Goal: Task Accomplishment & Management: Use online tool/utility

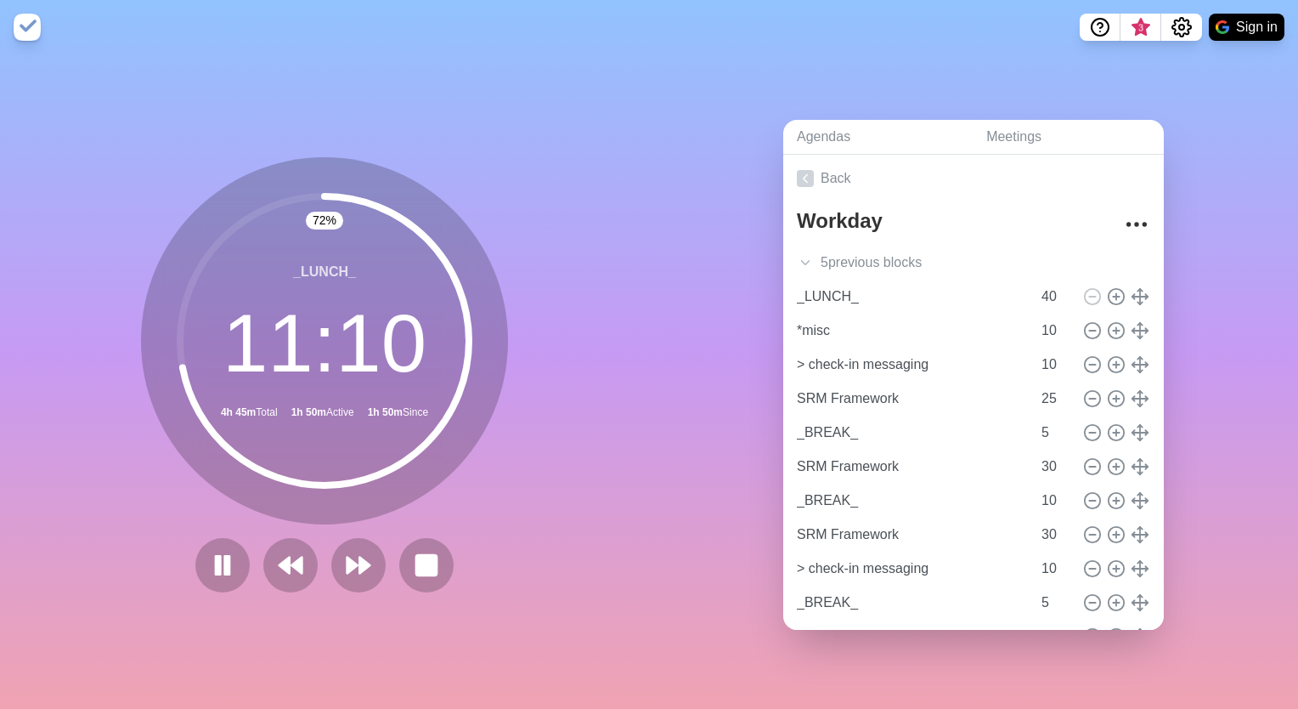
scroll to position [76, 0]
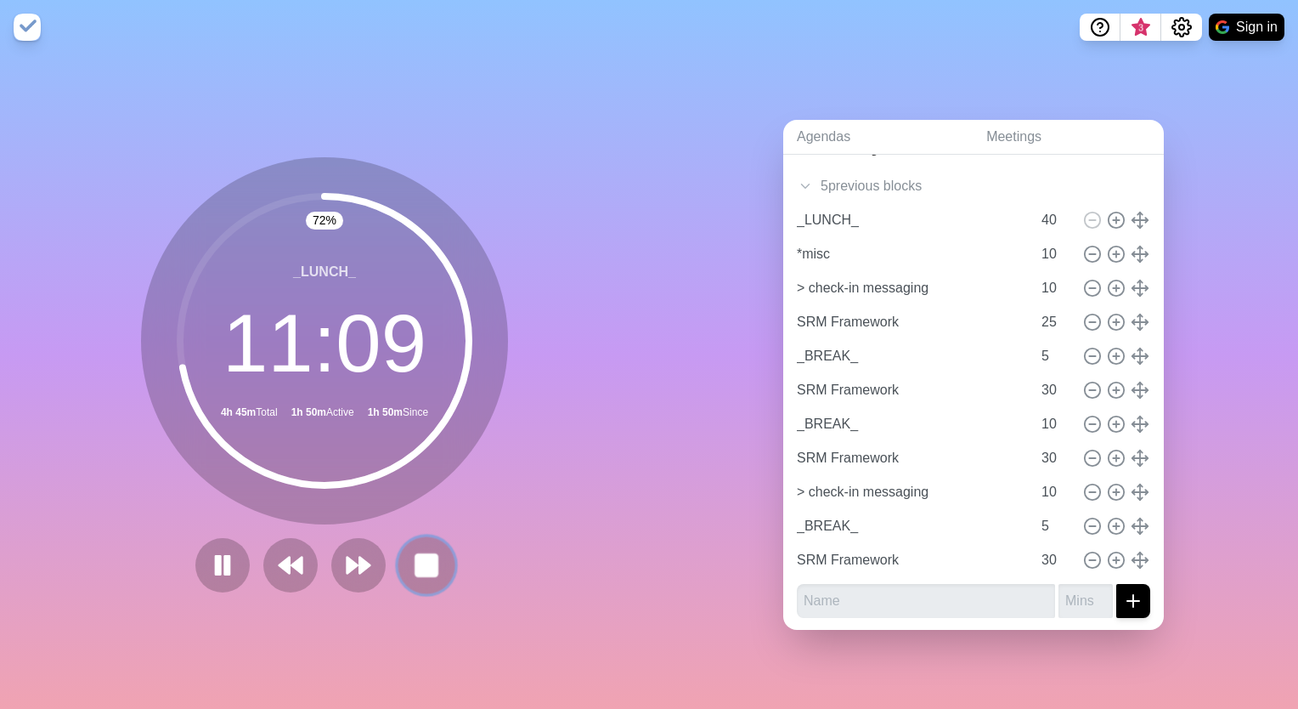
click at [433, 581] on button at bounding box center [426, 564] width 57 height 57
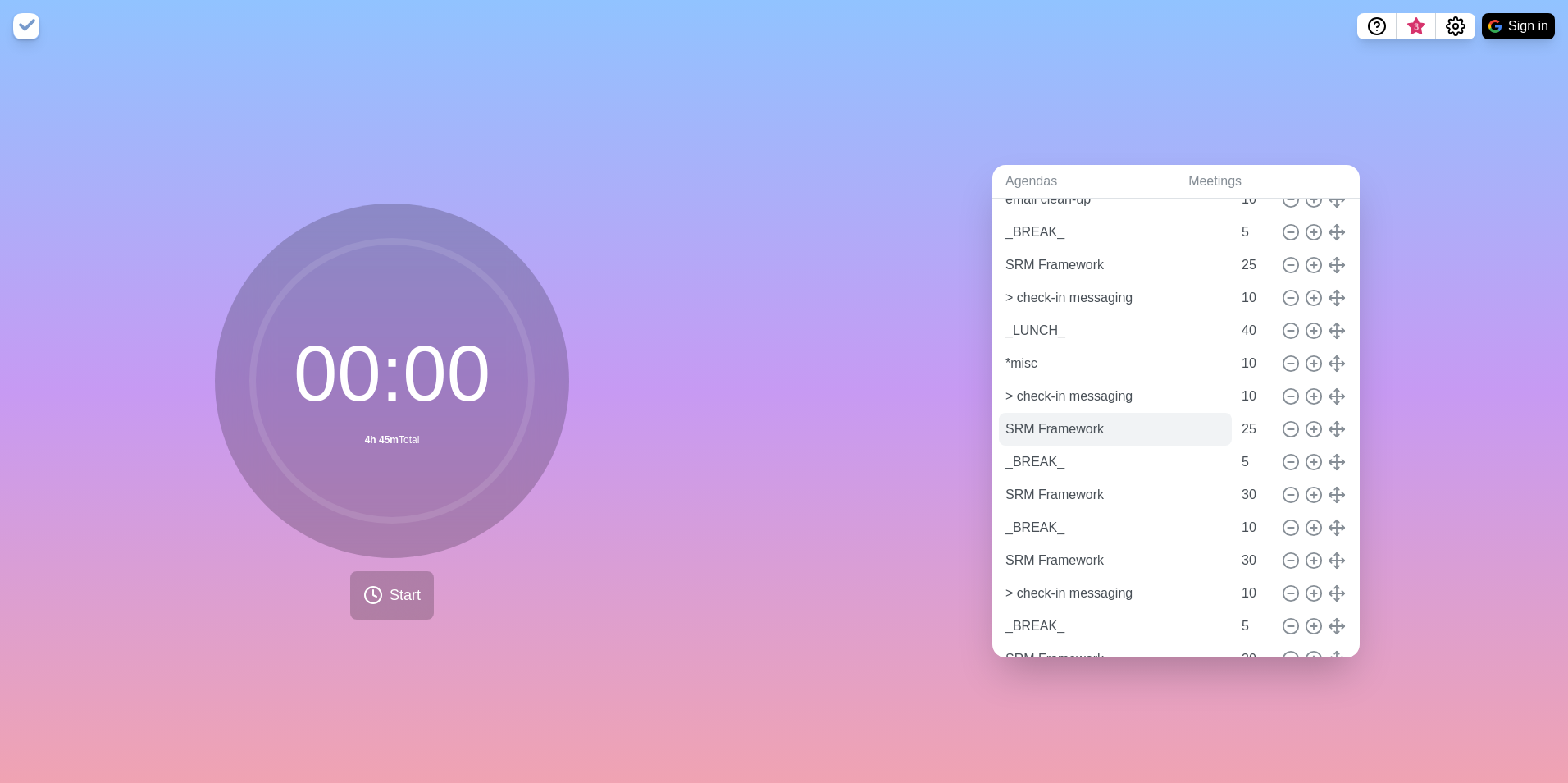
scroll to position [206, 0]
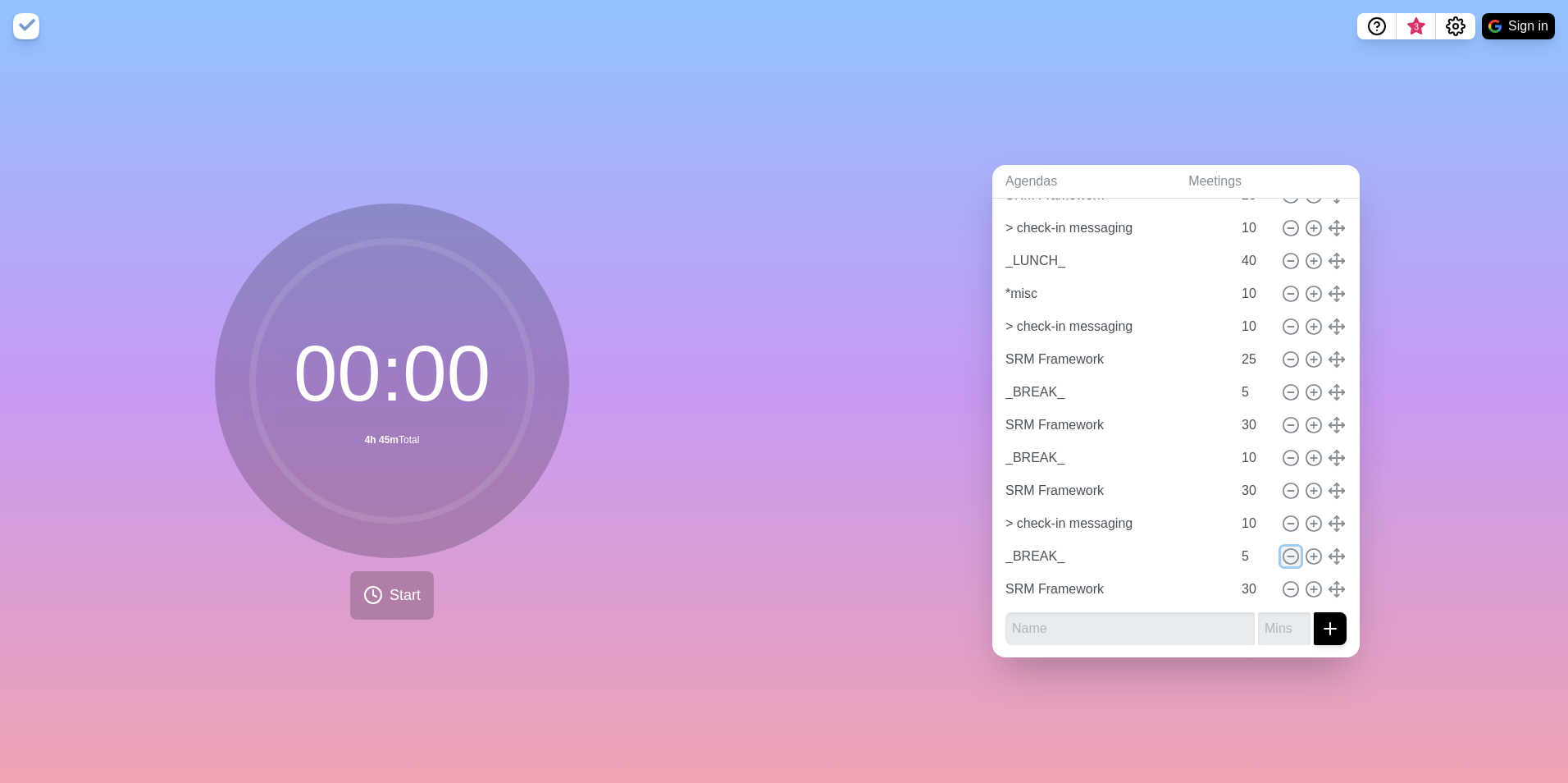
click at [1252, 554] on icon at bounding box center [1290, 556] width 18 height 18
type input "SRM Framework"
type input "30"
click at [1252, 554] on icon at bounding box center [1290, 556] width 18 height 18
type input "SRM Framework"
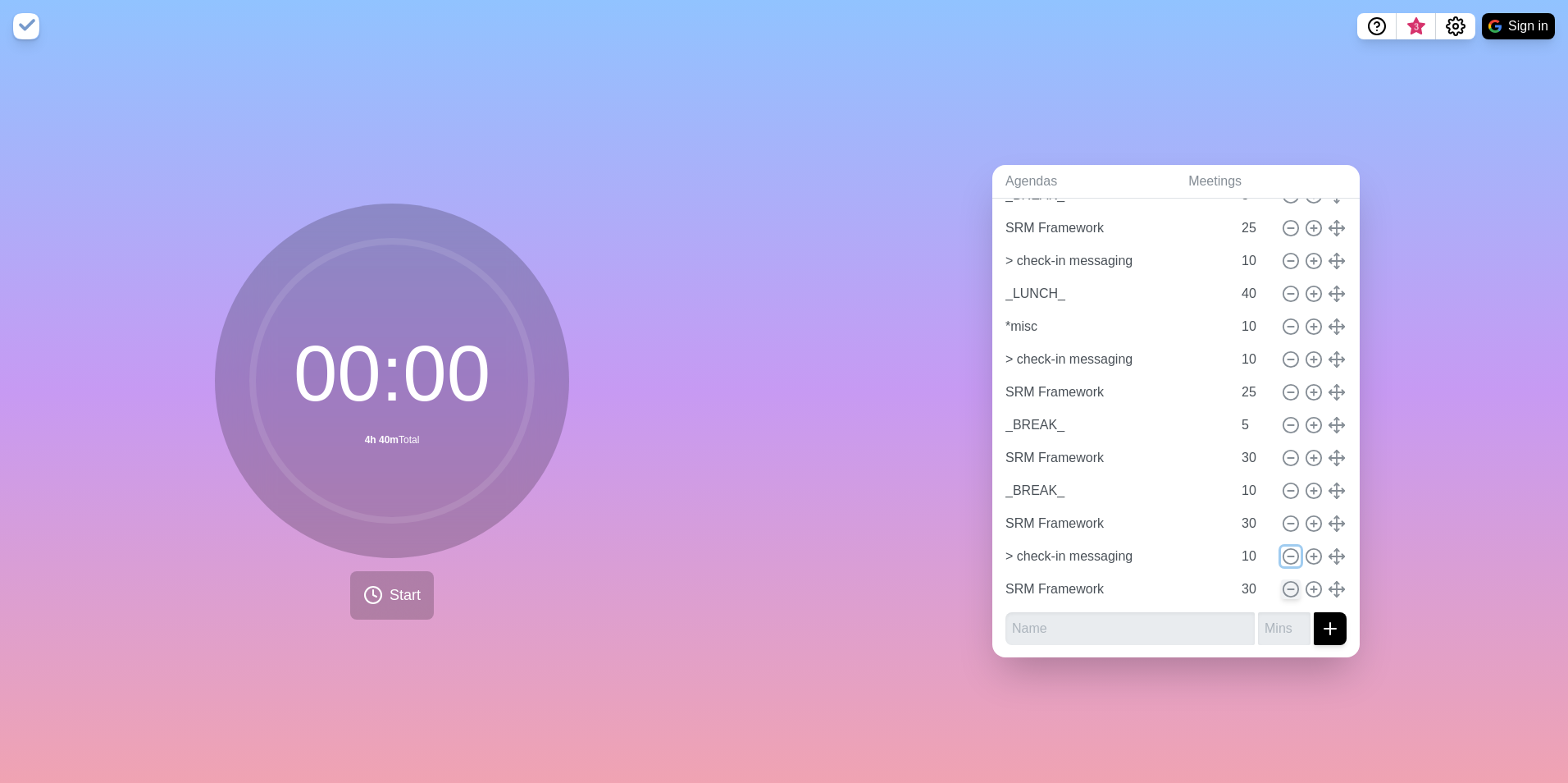
type input "30"
click at [1252, 554] on icon at bounding box center [1290, 556] width 18 height 18
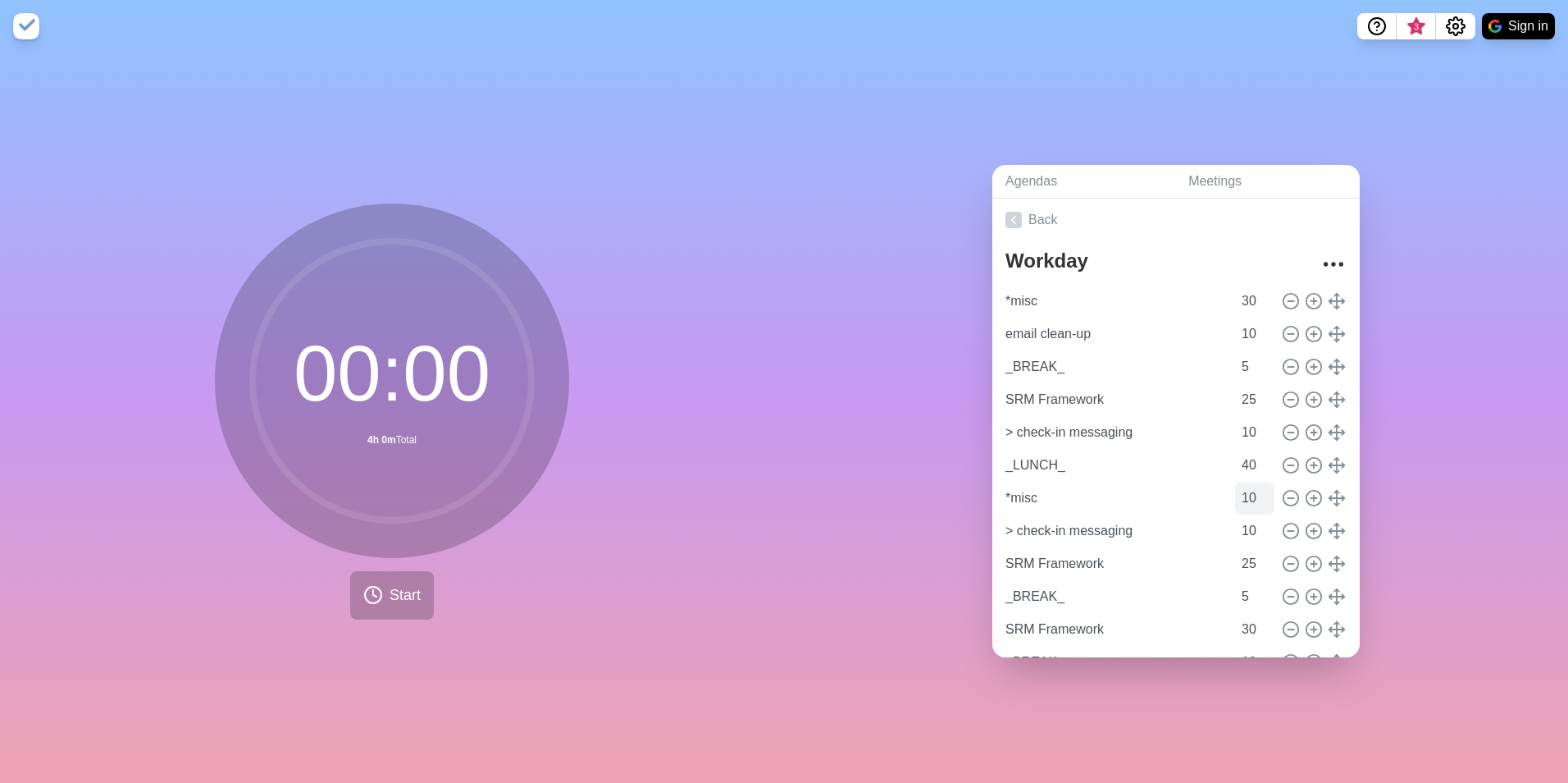
scroll to position [0, 0]
drag, startPoint x: 1069, startPoint y: 292, endPoint x: 925, endPoint y: 281, distance: 144.4
click at [925, 281] on div "Agendas Meetings Back Workday *misc 30 email clean-up 10 _BREAK_ 5 SRM Framewor…" at bounding box center [1175, 417] width 784 height 730
type input "planning"
drag, startPoint x: 1244, startPoint y: 292, endPoint x: 1203, endPoint y: 285, distance: 41.6
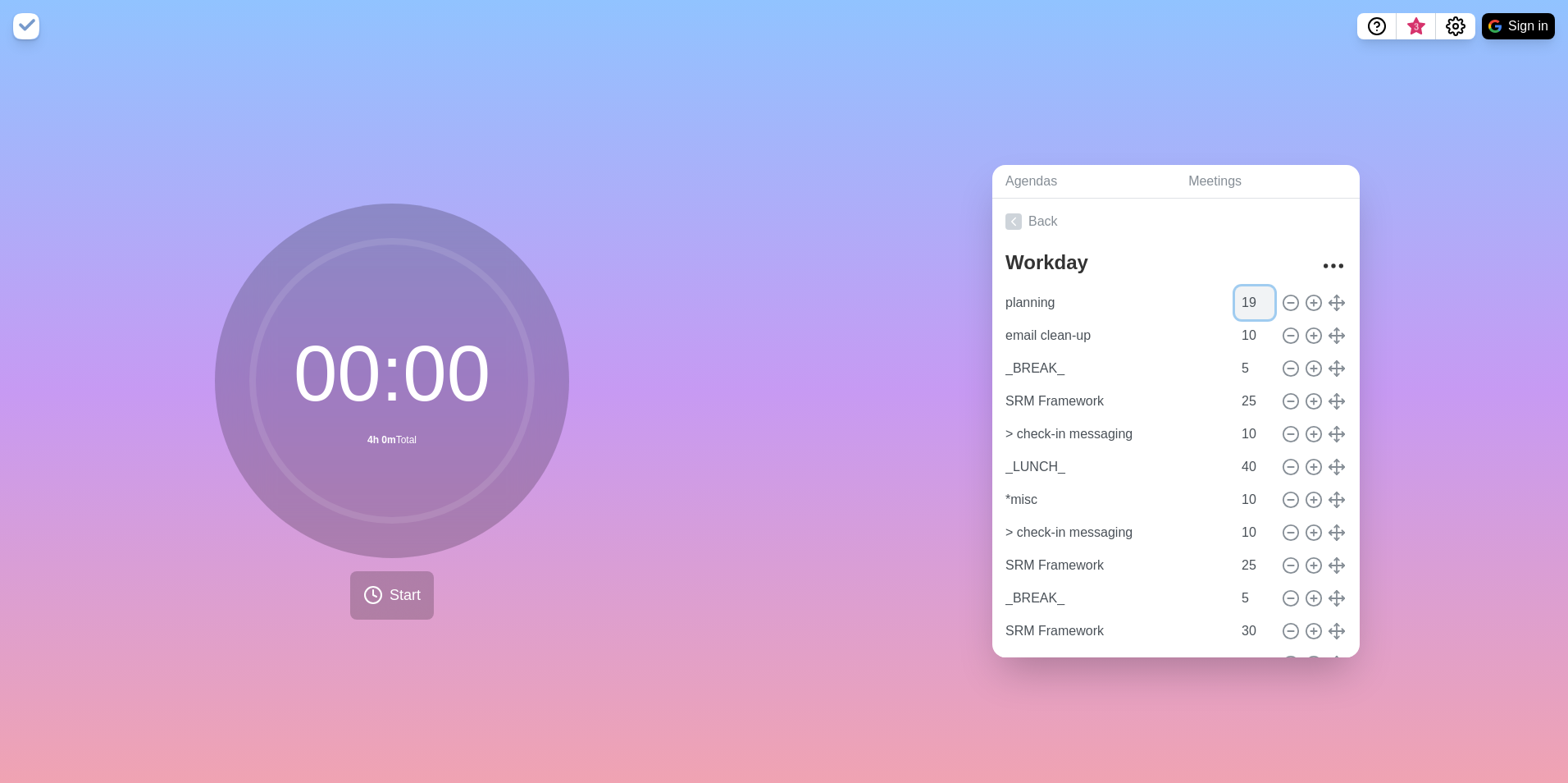
click at [1235, 287] on input "19" at bounding box center [1254, 303] width 40 height 33
drag, startPoint x: 1243, startPoint y: 302, endPoint x: 1215, endPoint y: 302, distance: 28.0
click at [1235, 302] on input "15" at bounding box center [1254, 303] width 40 height 33
type input "1"
type input "5"
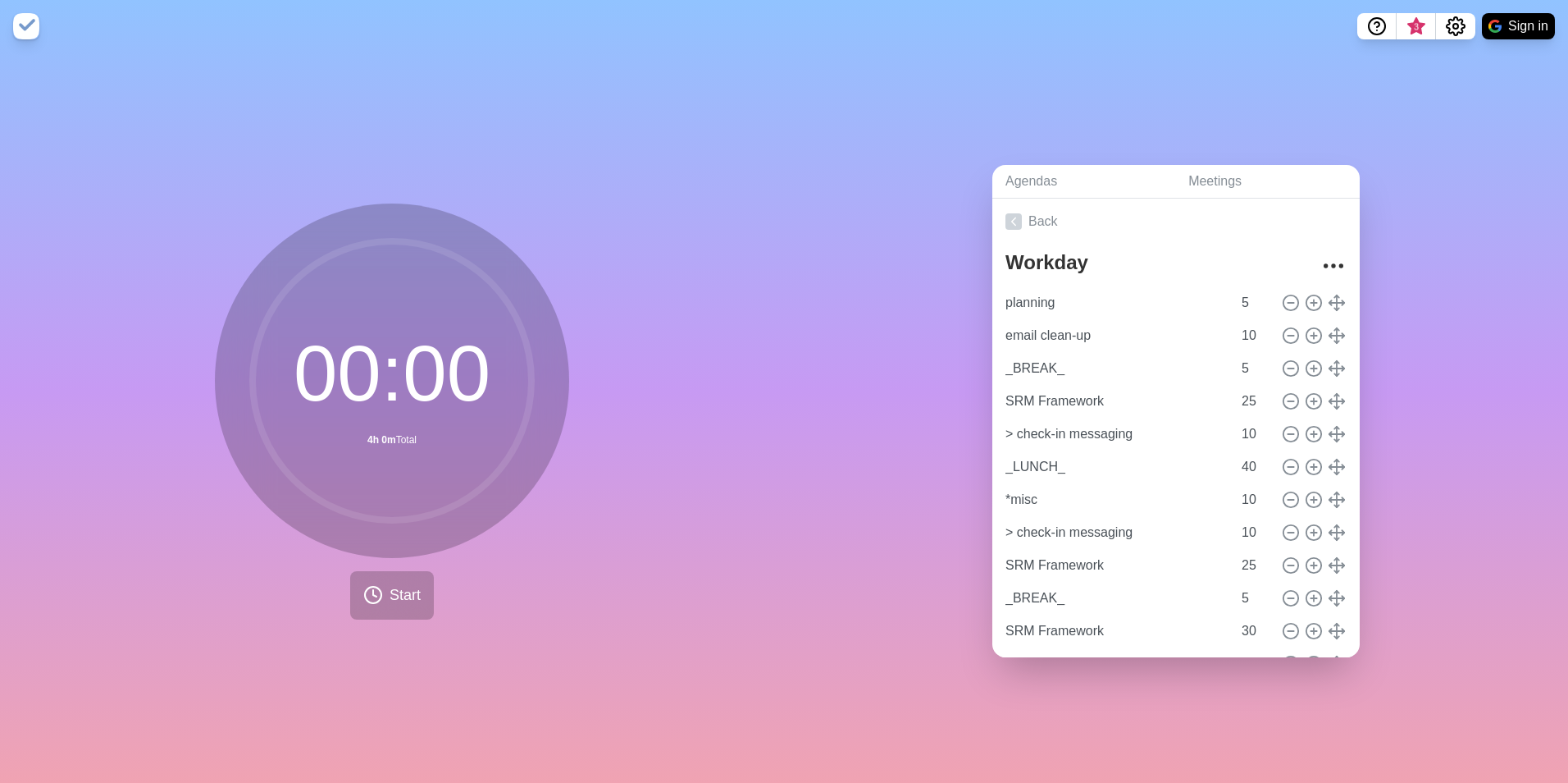
click at [828, 349] on div "Agendas Meetings Back Workday planning 5 email clean-up 10 _BREAK_ 5 SRM Framew…" at bounding box center [1175, 417] width 784 height 730
click at [1252, 303] on line at bounding box center [1290, 303] width 6 height 0
type input "email clean-up"
type input "10"
type input "_BREAK_"
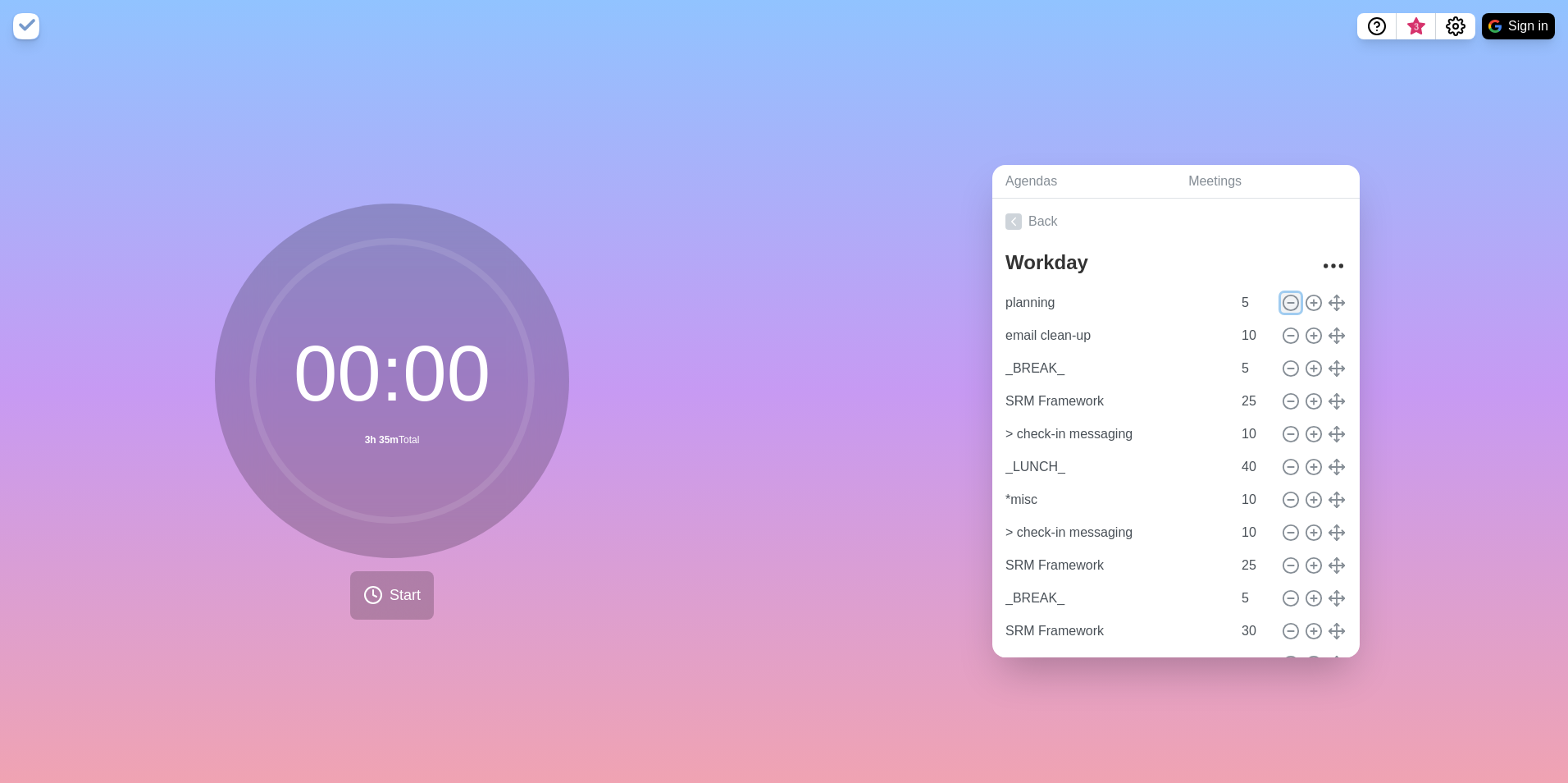
type input "5"
type input "SRM Framework"
type input "25"
type input "> check-in messaging"
type input "10"
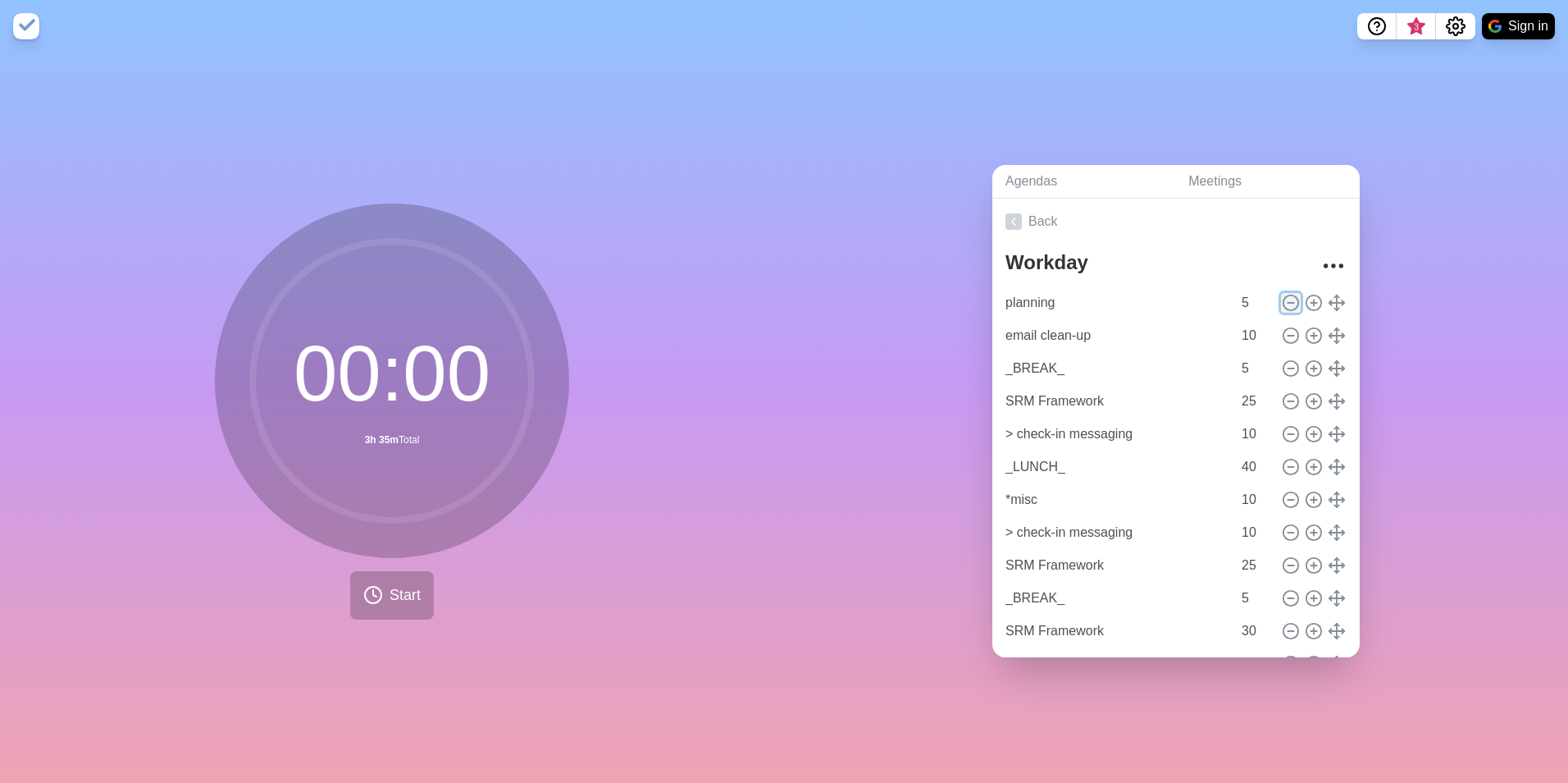
type input "_LUNCH_"
type input "40"
type input "*misc"
type input "10"
type input "> check-in messaging"
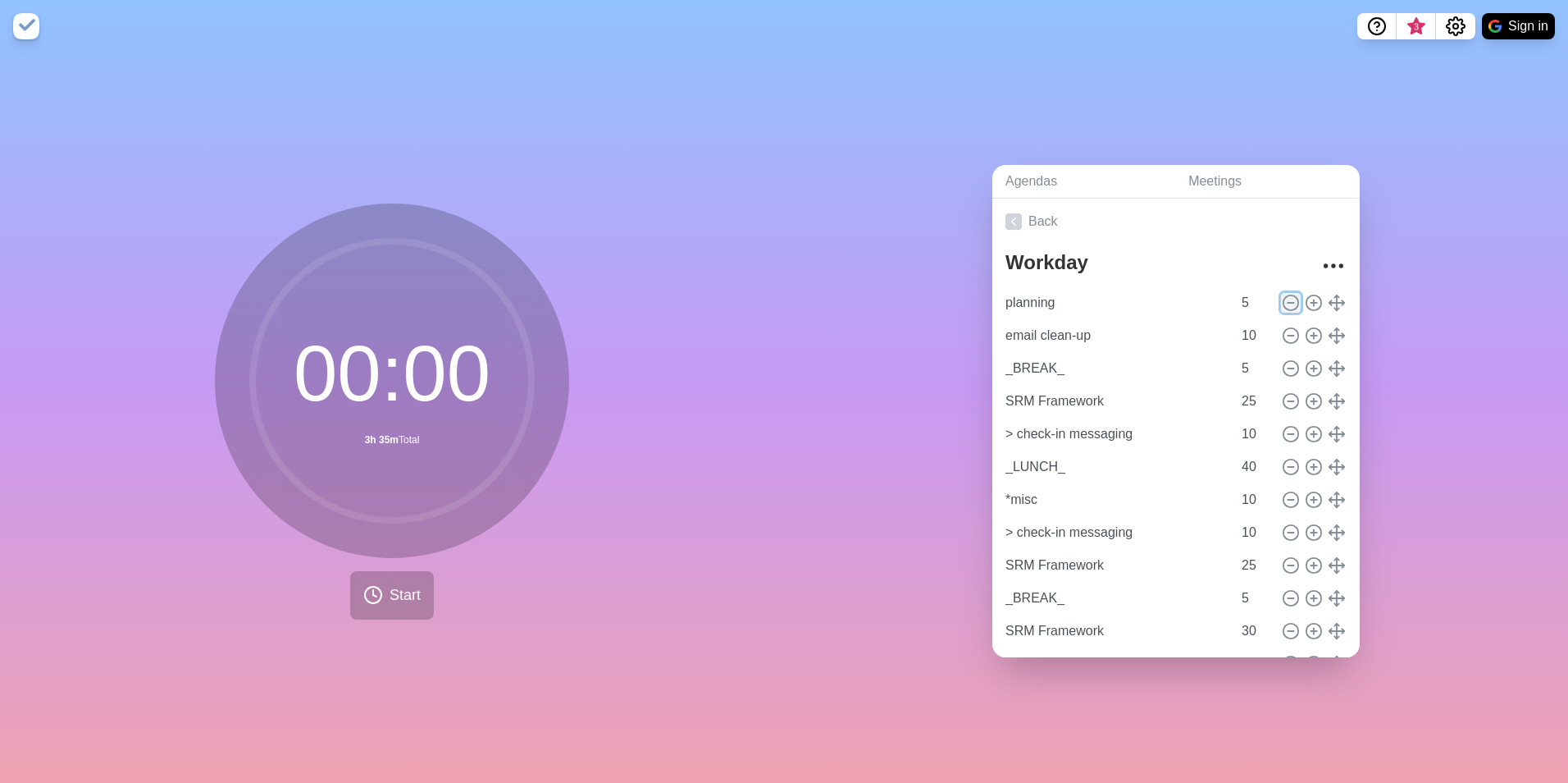
type input "SRM Framework"
type input "25"
type input "_BREAK_"
type input "5"
type input "SRM Framework"
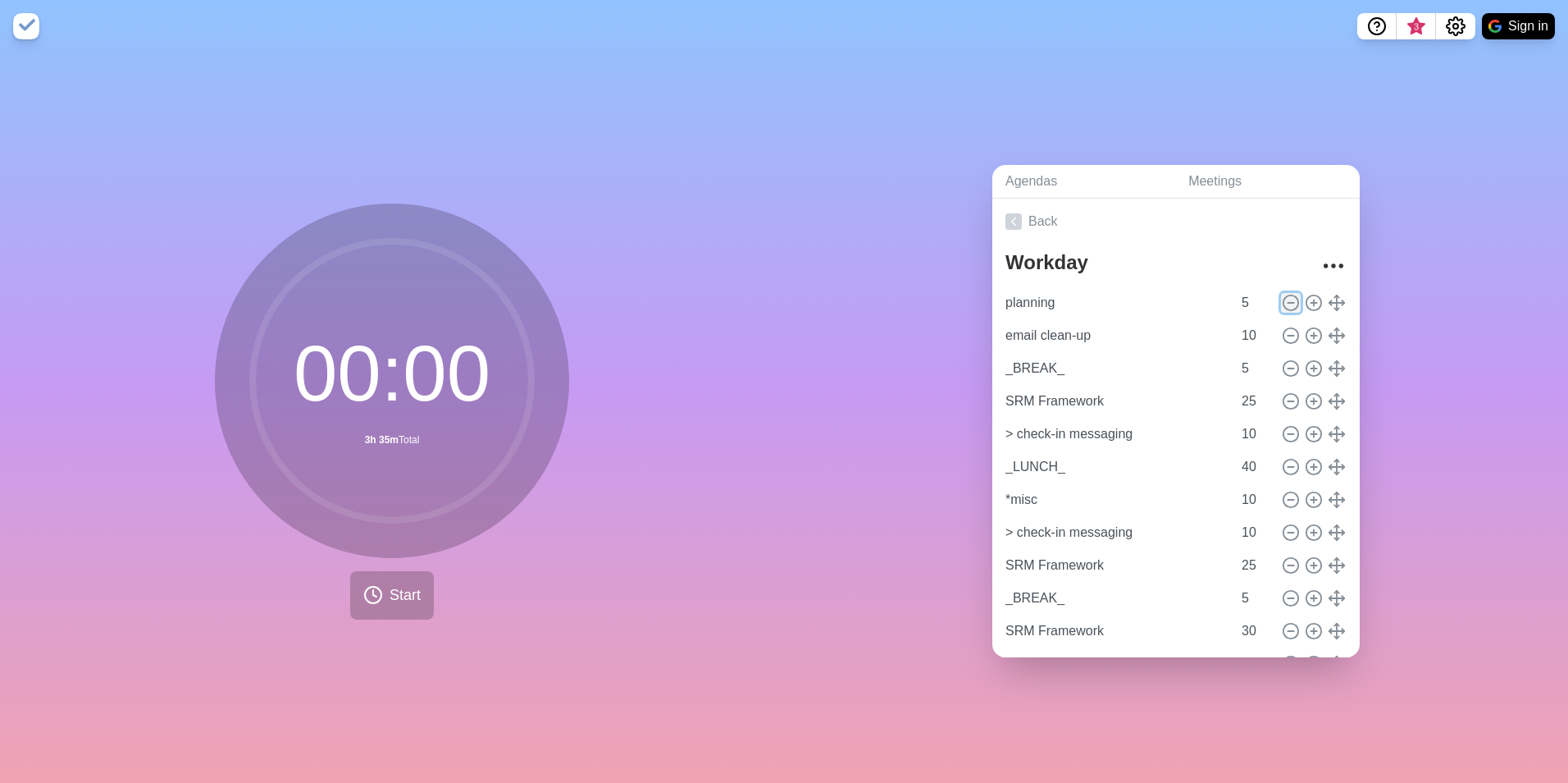
type input "30"
type input "_BREAK_"
type input "10"
type input "SRM Framework"
type input "30"
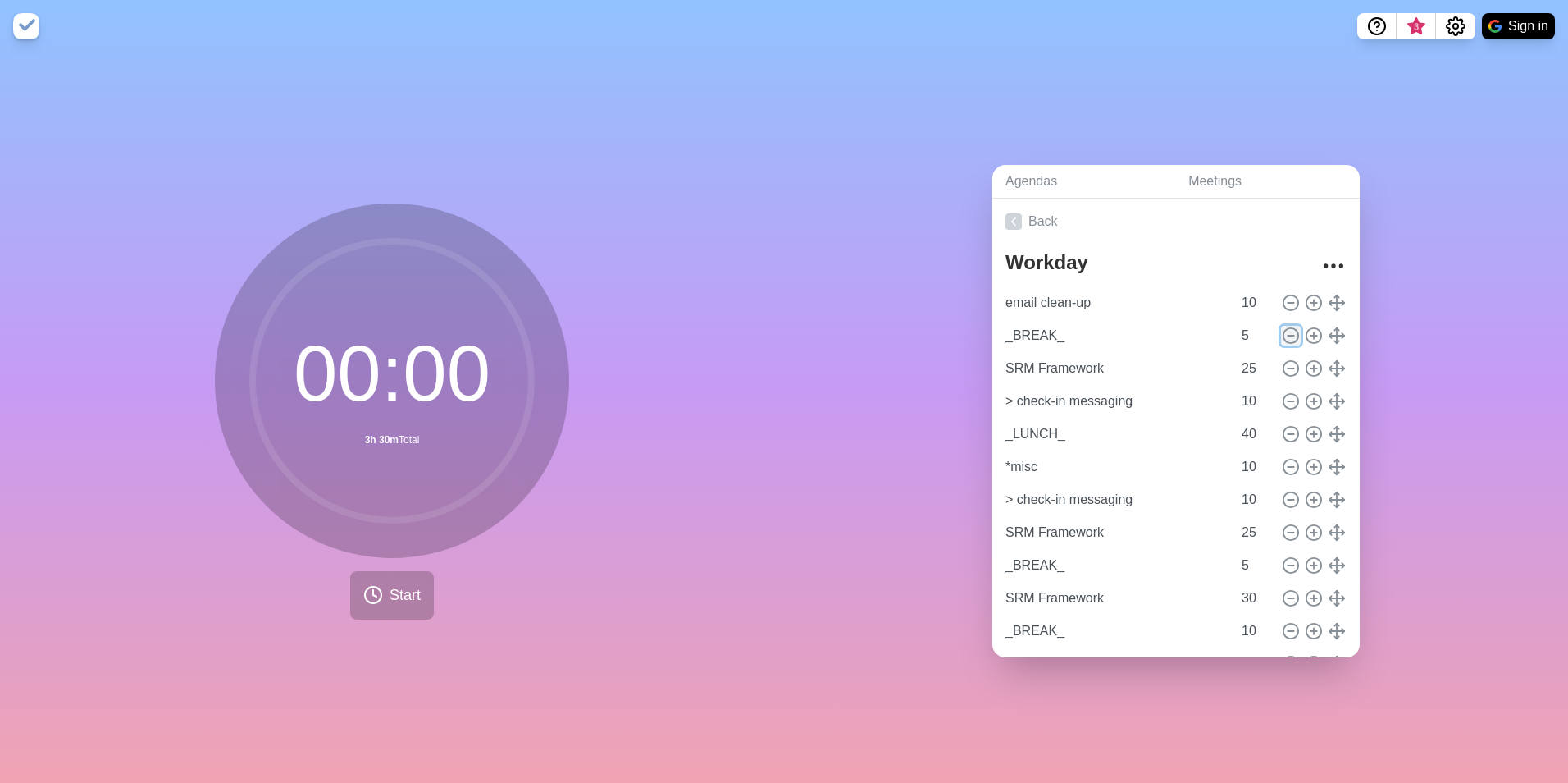
click at [1252, 331] on icon at bounding box center [1290, 335] width 18 height 18
type input "SRM Framework"
type input "25"
type input "> check-in messaging"
type input "10"
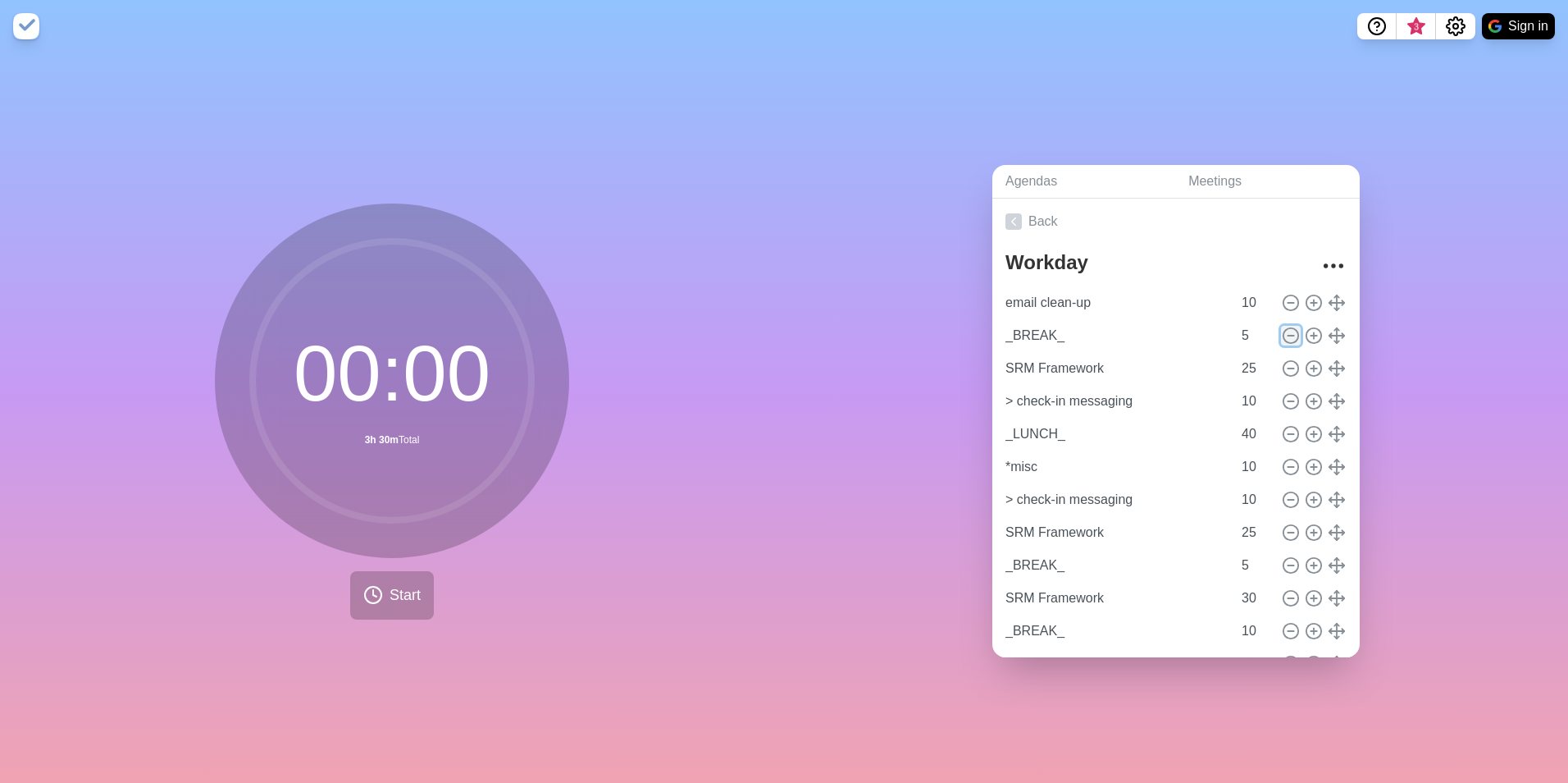
type input "_LUNCH_"
type input "40"
type input "*misc"
type input "10"
type input "> check-in messaging"
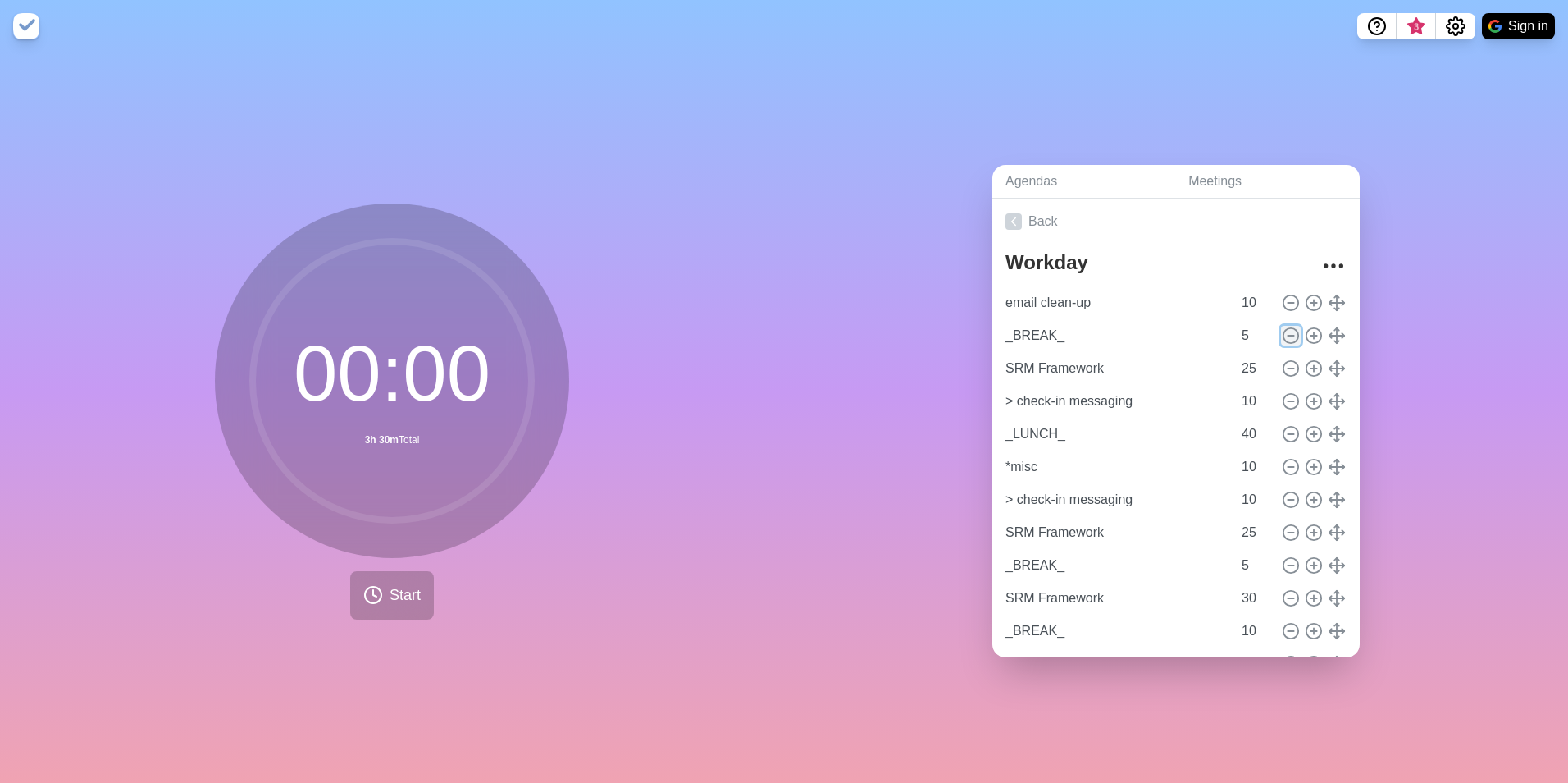
type input "SRM Framework"
type input "25"
type input "_BREAK_"
type input "5"
type input "SRM Framework"
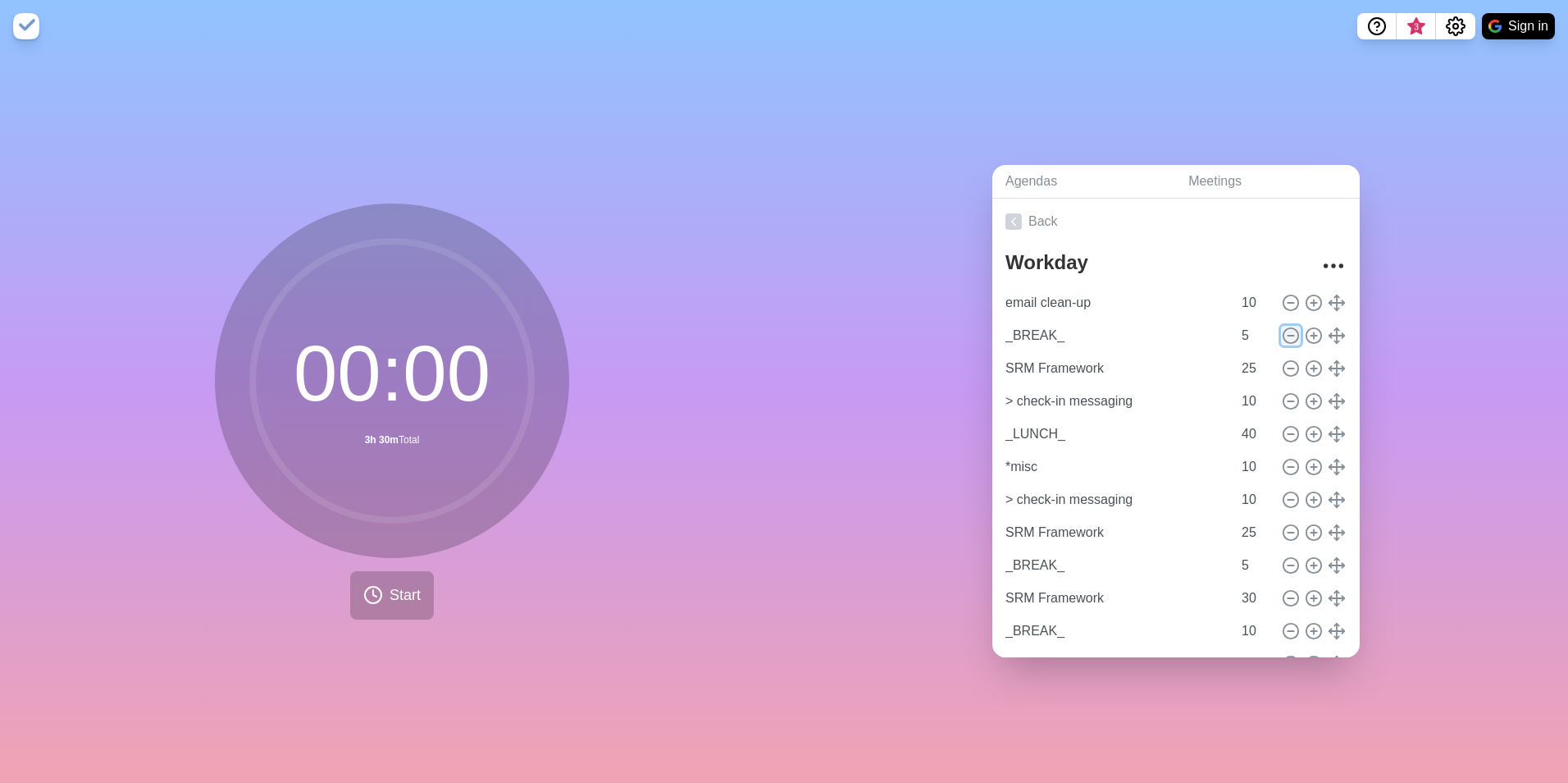
type input "30"
type input "_BREAK_"
type input "10"
type input "SRM Framework"
type input "30"
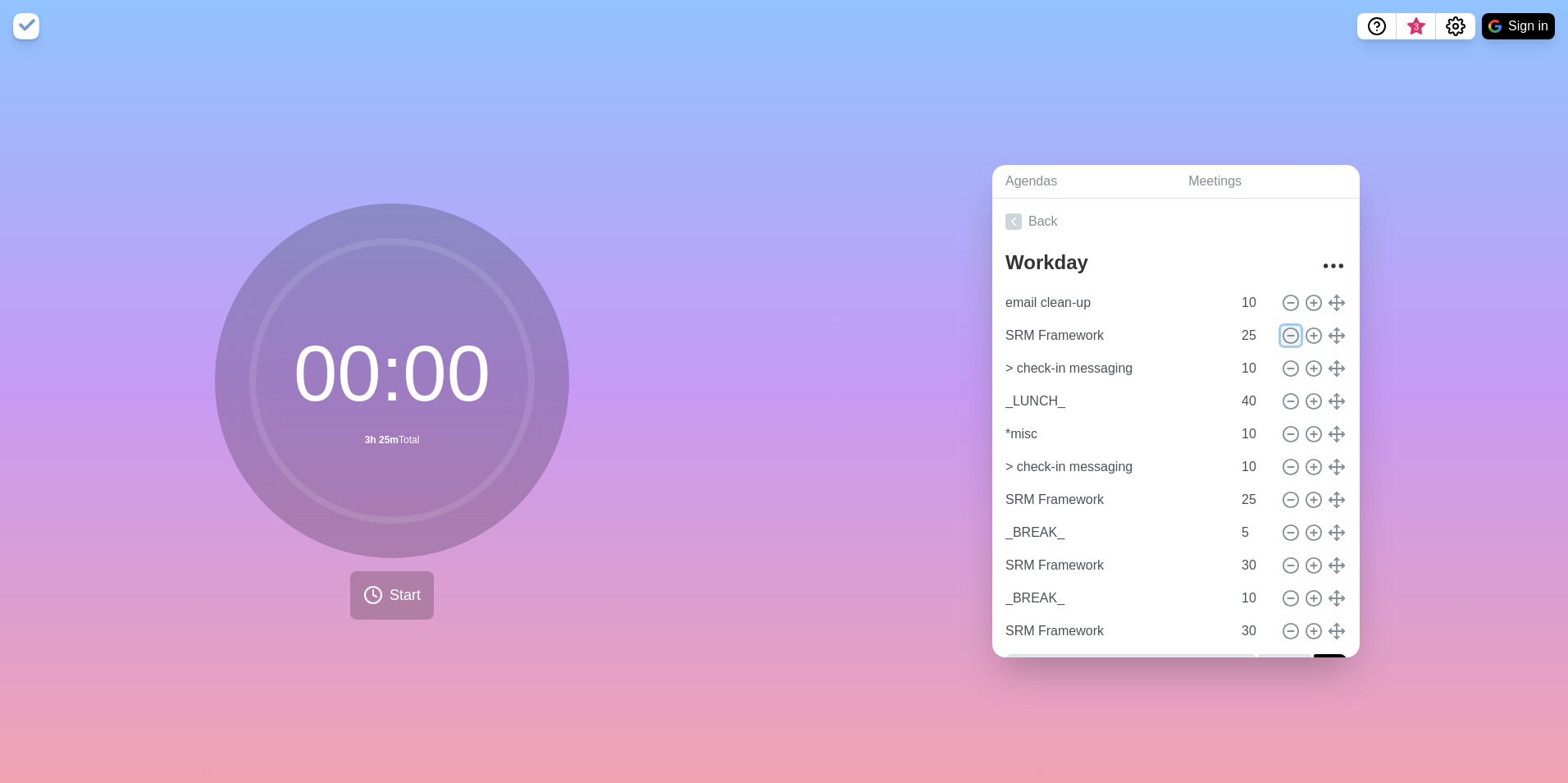
click at [1252, 330] on icon at bounding box center [1290, 335] width 18 height 18
type input "> check-in messaging"
type input "10"
type input "_LUNCH_"
type input "40"
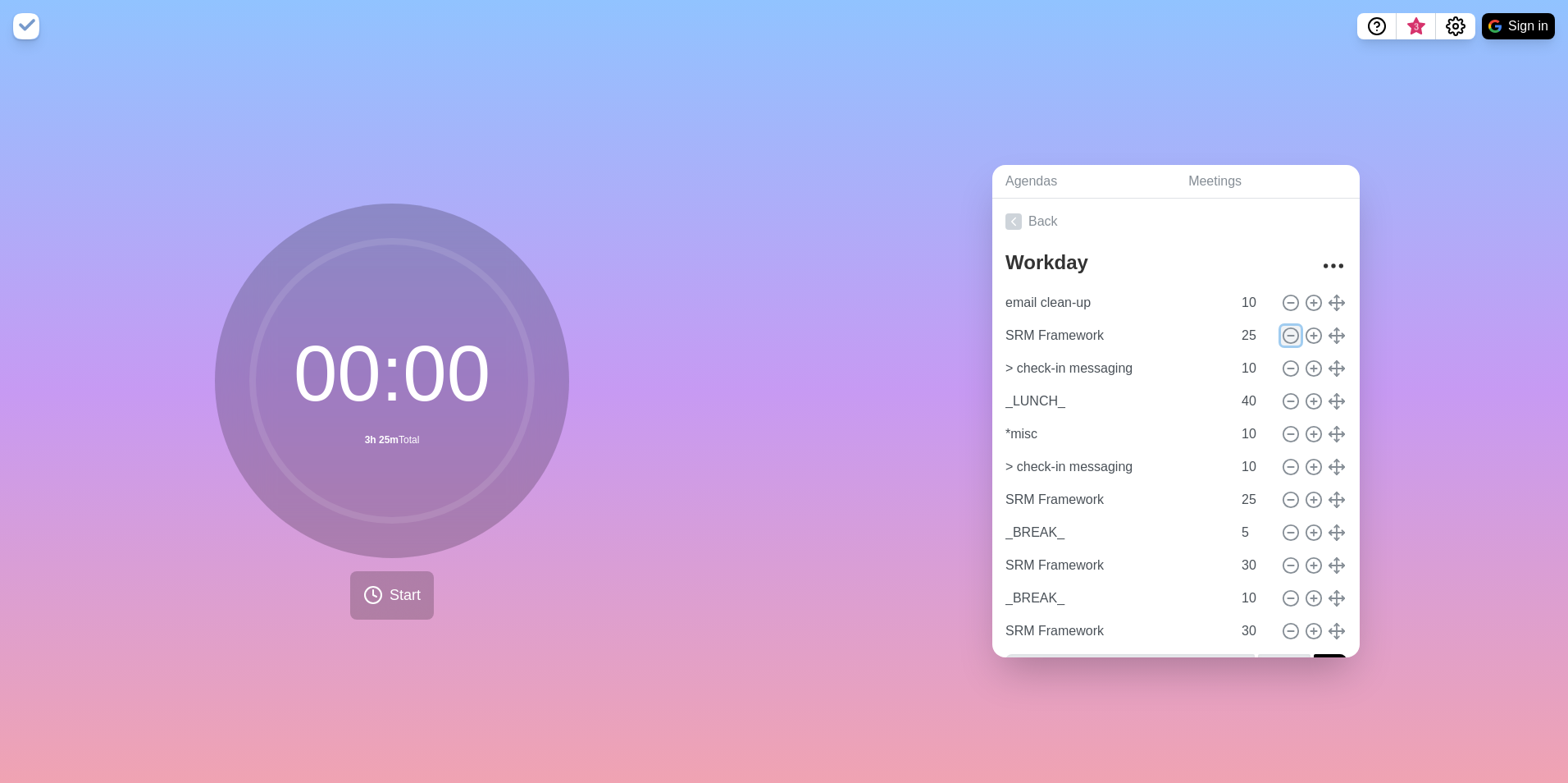
type input "*misc"
type input "10"
type input "> check-in messaging"
type input "SRM Framework"
type input "25"
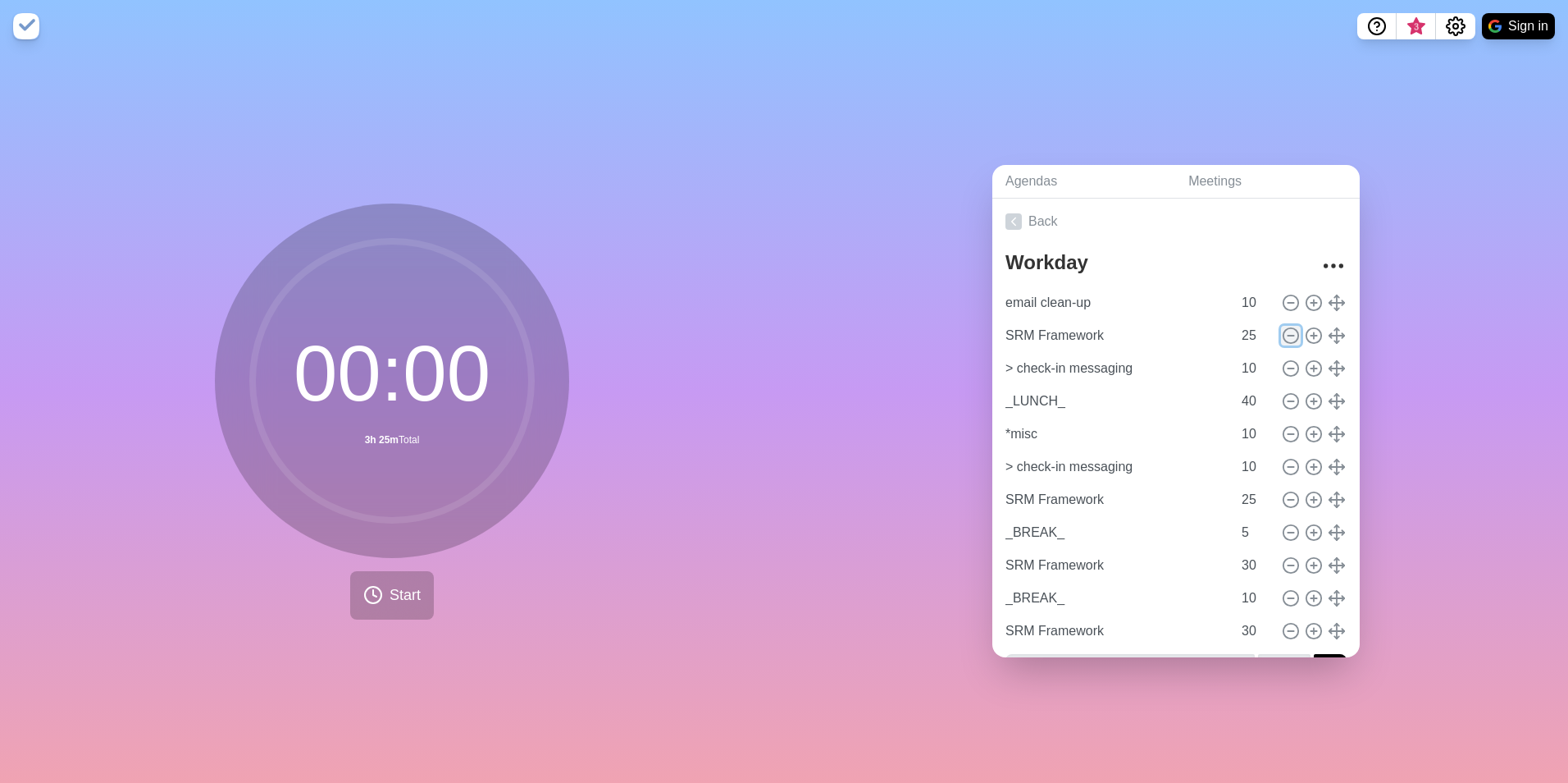
type input "_BREAK_"
type input "5"
type input "SRM Framework"
type input "30"
type input "_BREAK_"
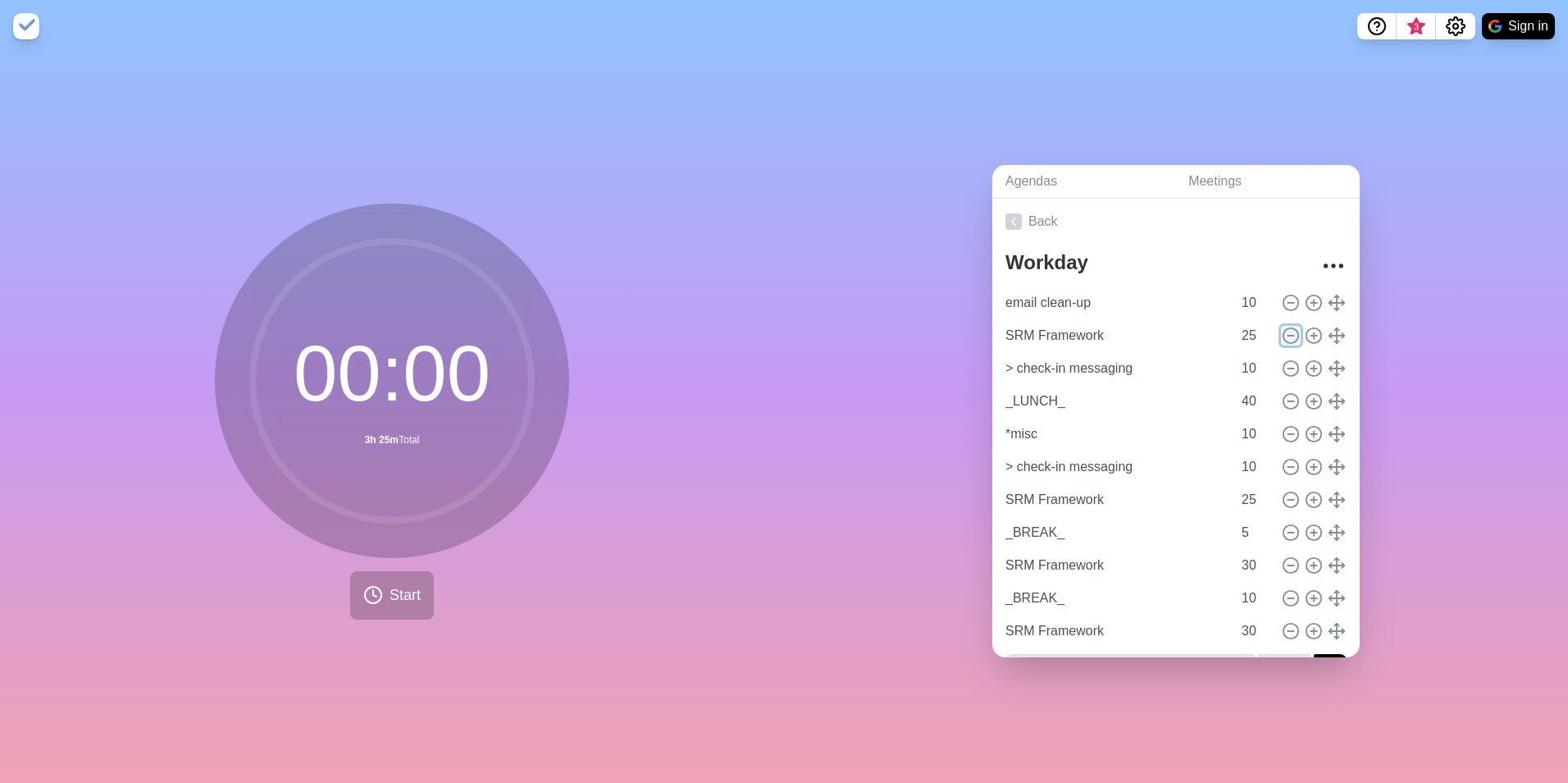
type input "10"
type input "SRM Framework"
type input "30"
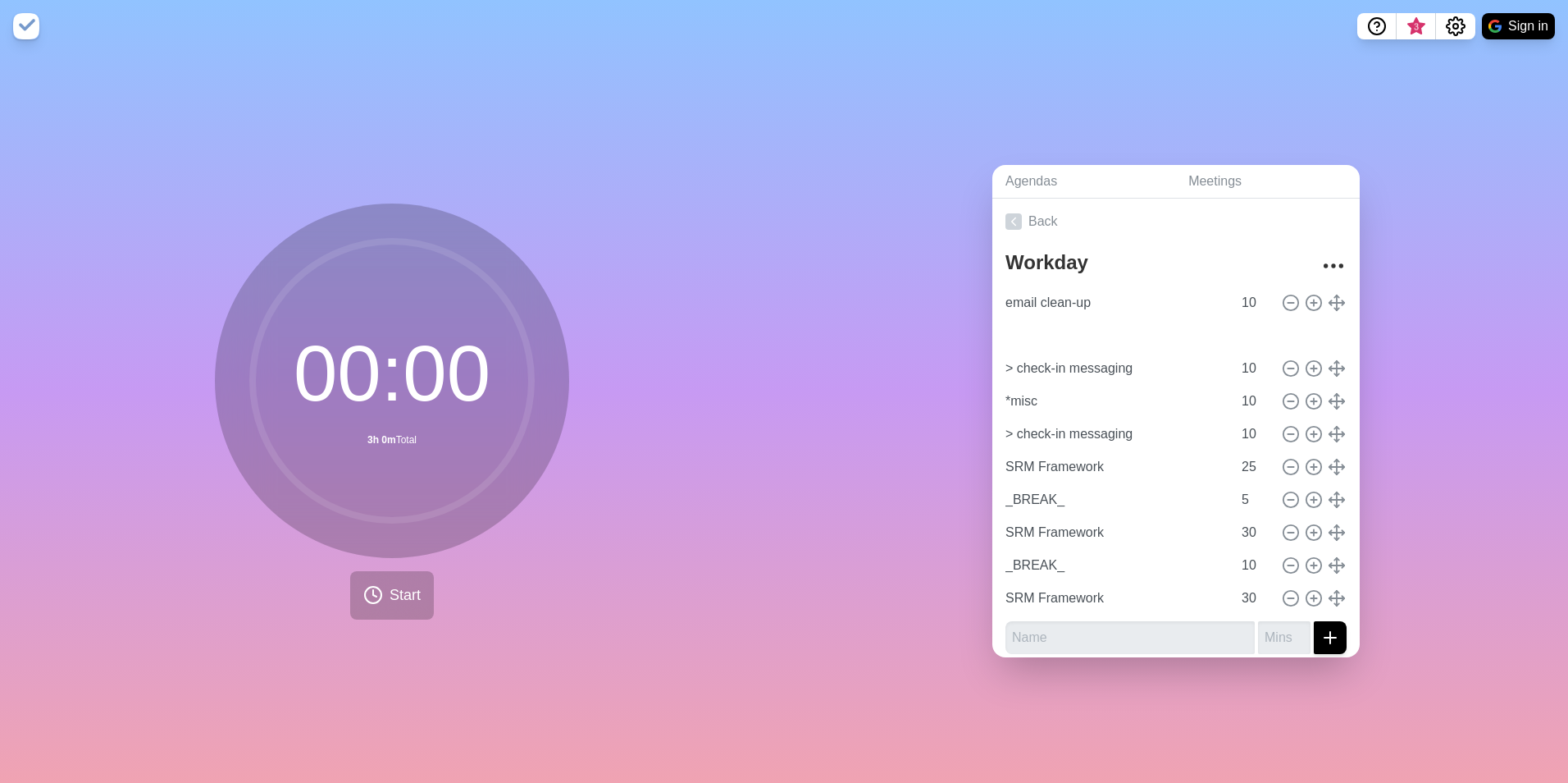
type input "_LUNCH_"
type input "40"
type input "> check-in messaging"
type input "10"
type input "> check-in messaging"
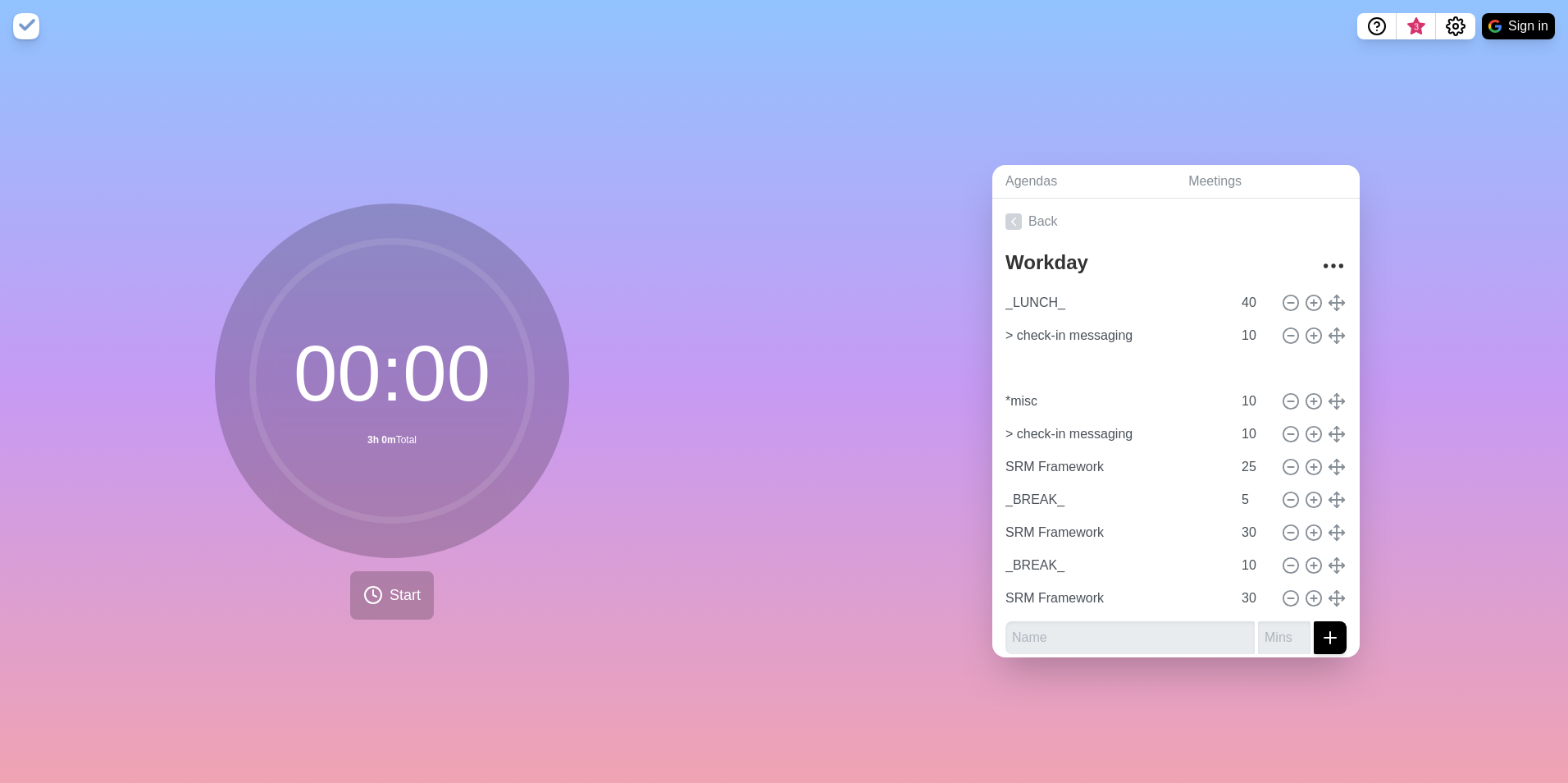
type input "10"
type input "email clean-up"
type input "_LUNCH_"
type input "40"
type input "*misc"
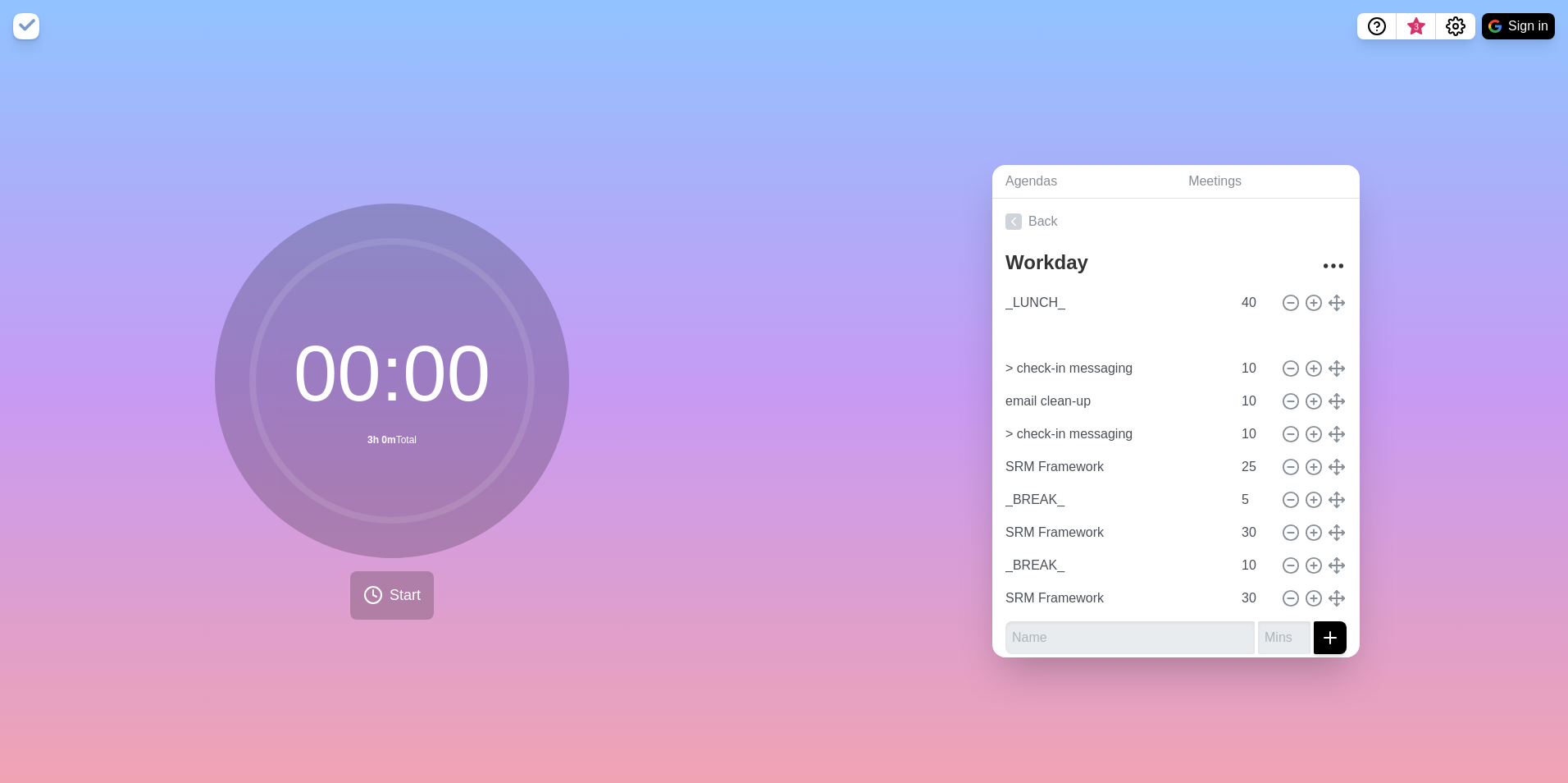
type input "> check-in messaging"
type input "email clean-up"
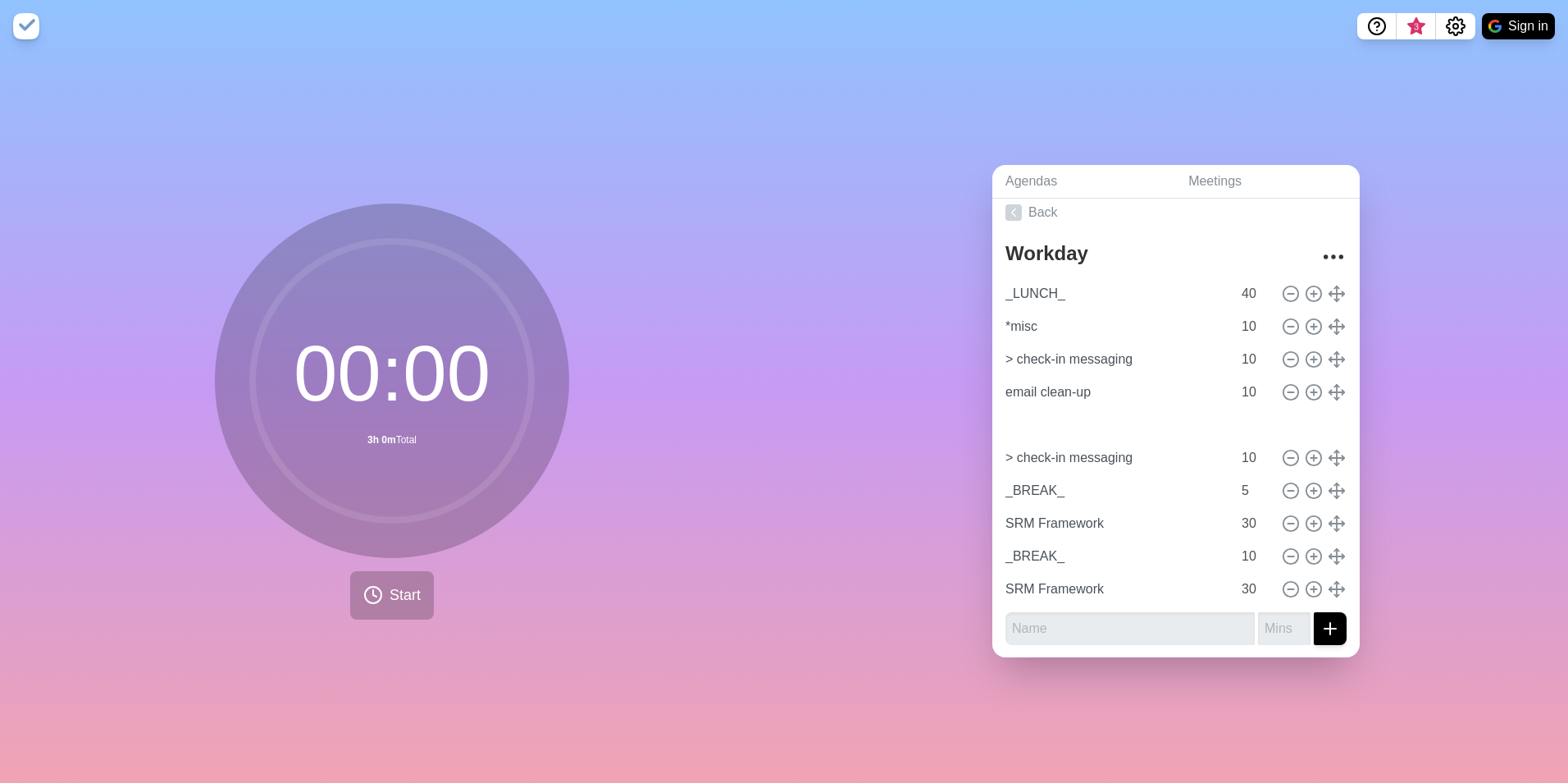
type input "SRM Framework"
type input "25"
type input "> check-in messaging"
type input "10"
drag, startPoint x: 1238, startPoint y: 417, endPoint x: 1204, endPoint y: 414, distance: 34.1
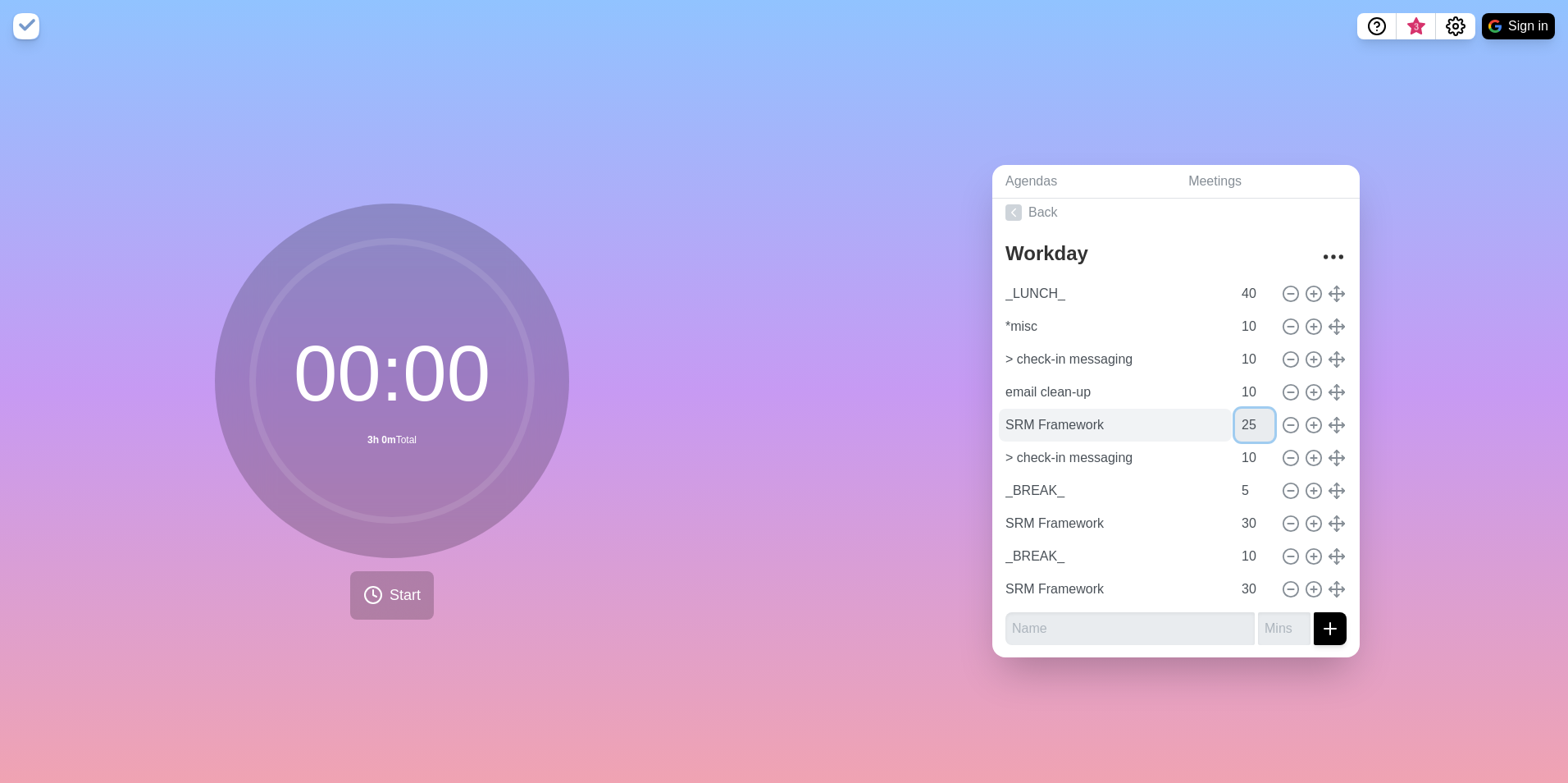
click at [1204, 414] on div "SRM Framework 25" at bounding box center [1175, 425] width 354 height 33
type input "10"
click at [1252, 467] on div "Agendas Meetings Back Workday _LUNCH_ 40 *misc 10 > check-in messaging 10 email…" at bounding box center [1175, 417] width 784 height 730
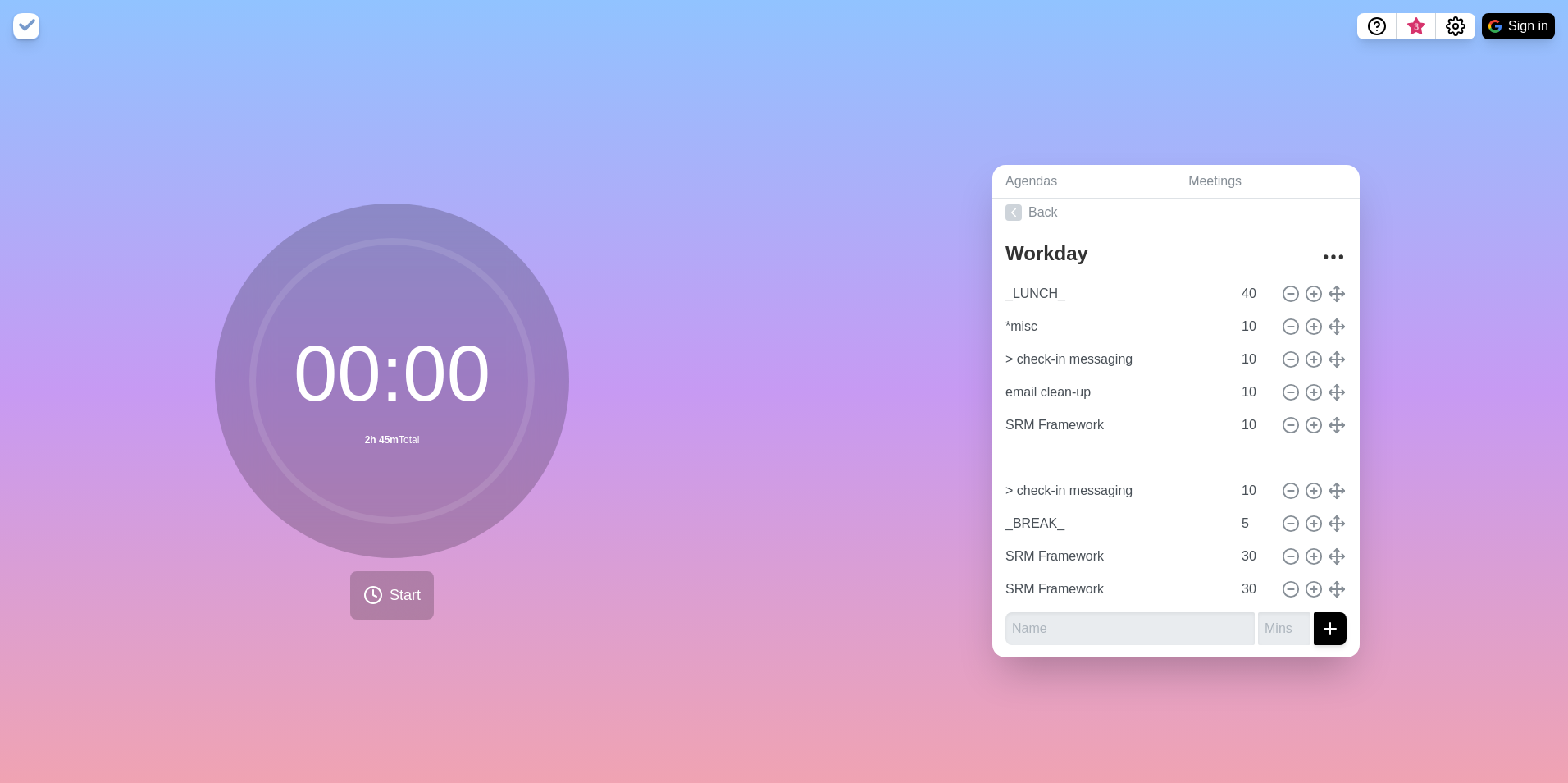
type input "_BREAK_"
type input "> check-in messaging"
type input "10"
type input "_BREAK_"
type input "5"
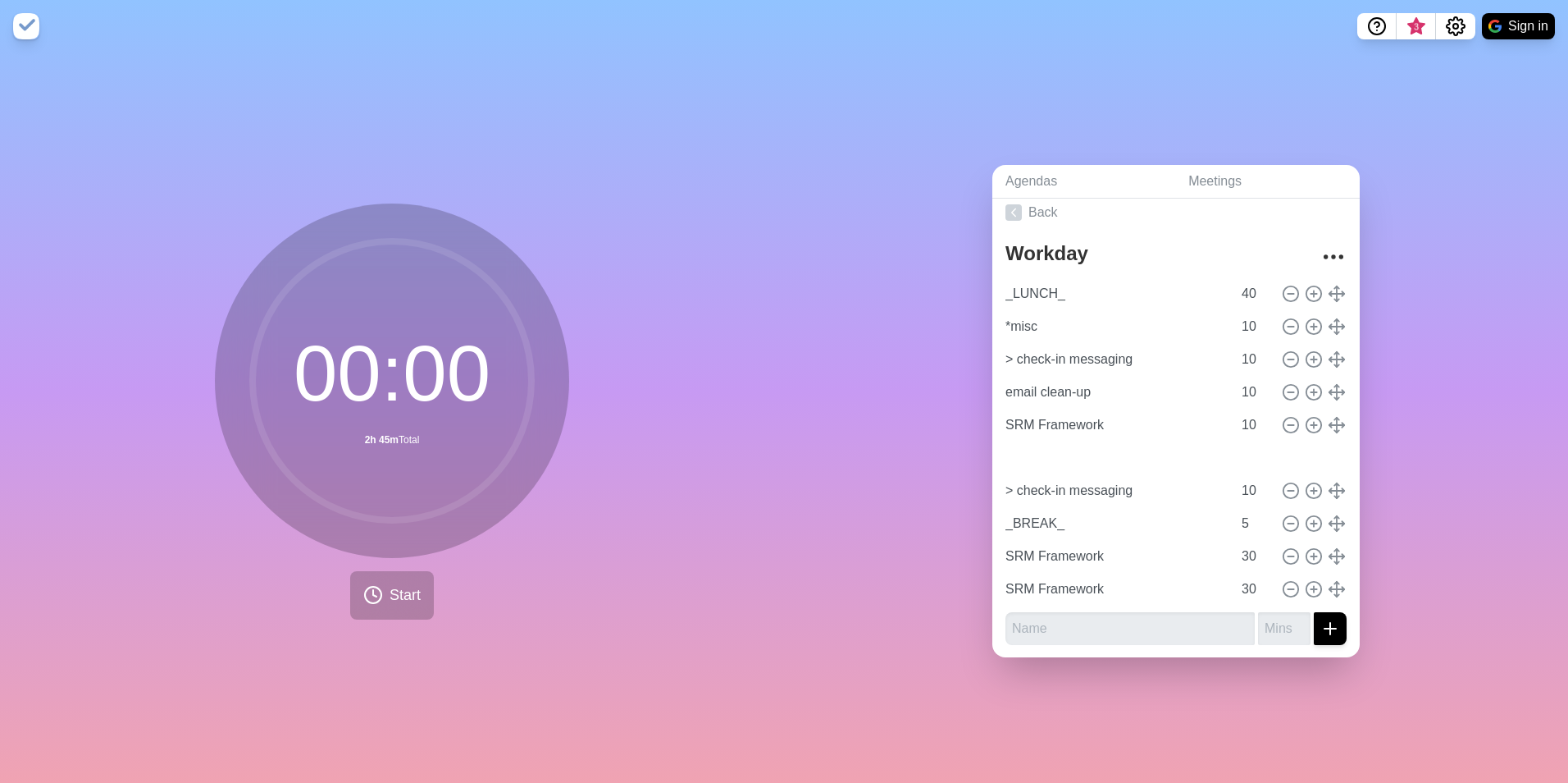
type input "SRM Framework"
type input "30"
click at [1235, 429] on input "10" at bounding box center [1254, 425] width 40 height 33
click at [1252, 433] on div "Agendas Meetings Back Workday _LUNCH_ 40 *misc 10 > check-in messaging 10 email…" at bounding box center [1175, 417] width 784 height 730
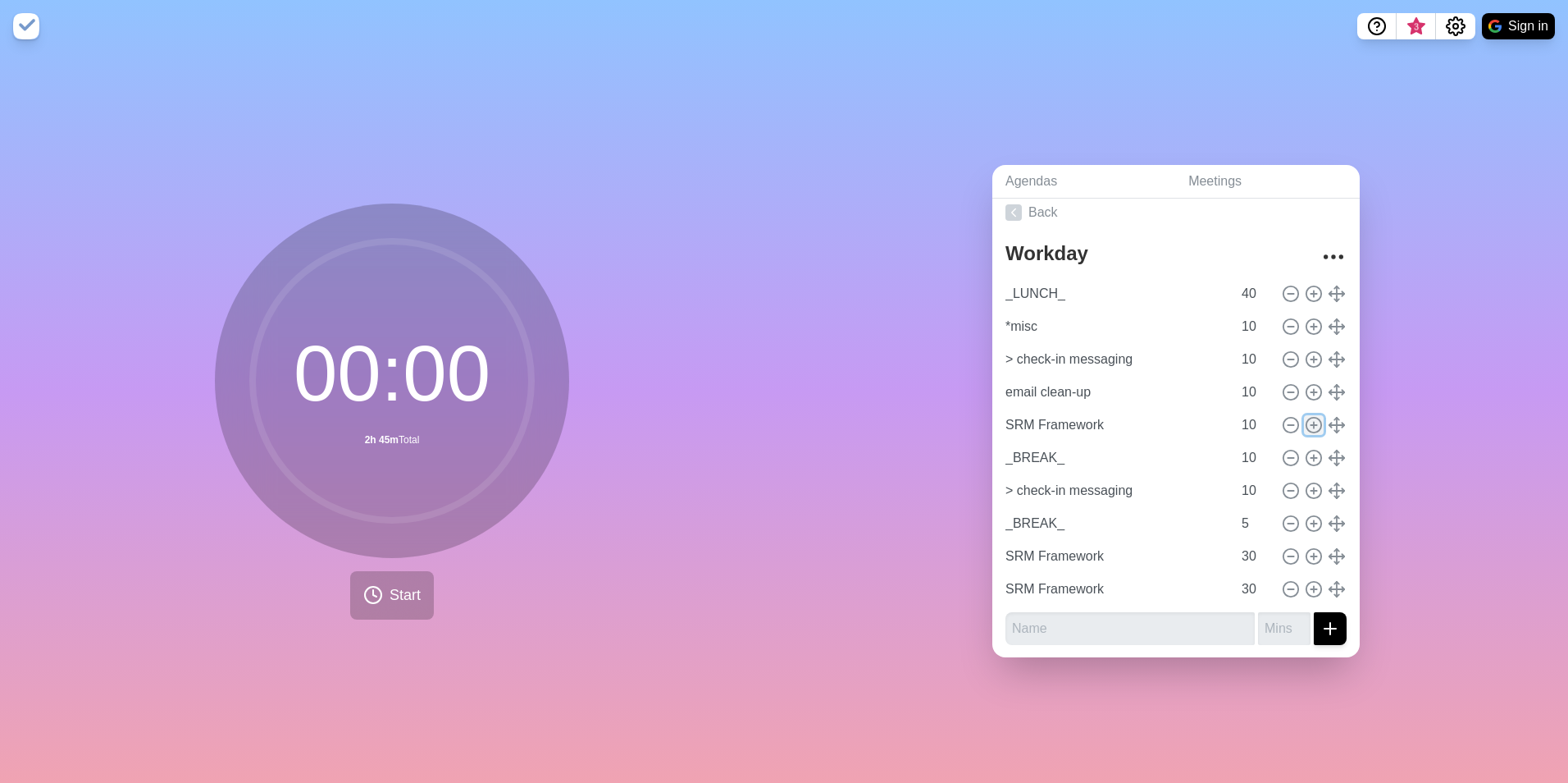
click at [1252, 424] on circle at bounding box center [1313, 425] width 14 height 14
type input "SRM Framework"
type input "_BREAK_"
type input "> check-in messaging"
type input "10"
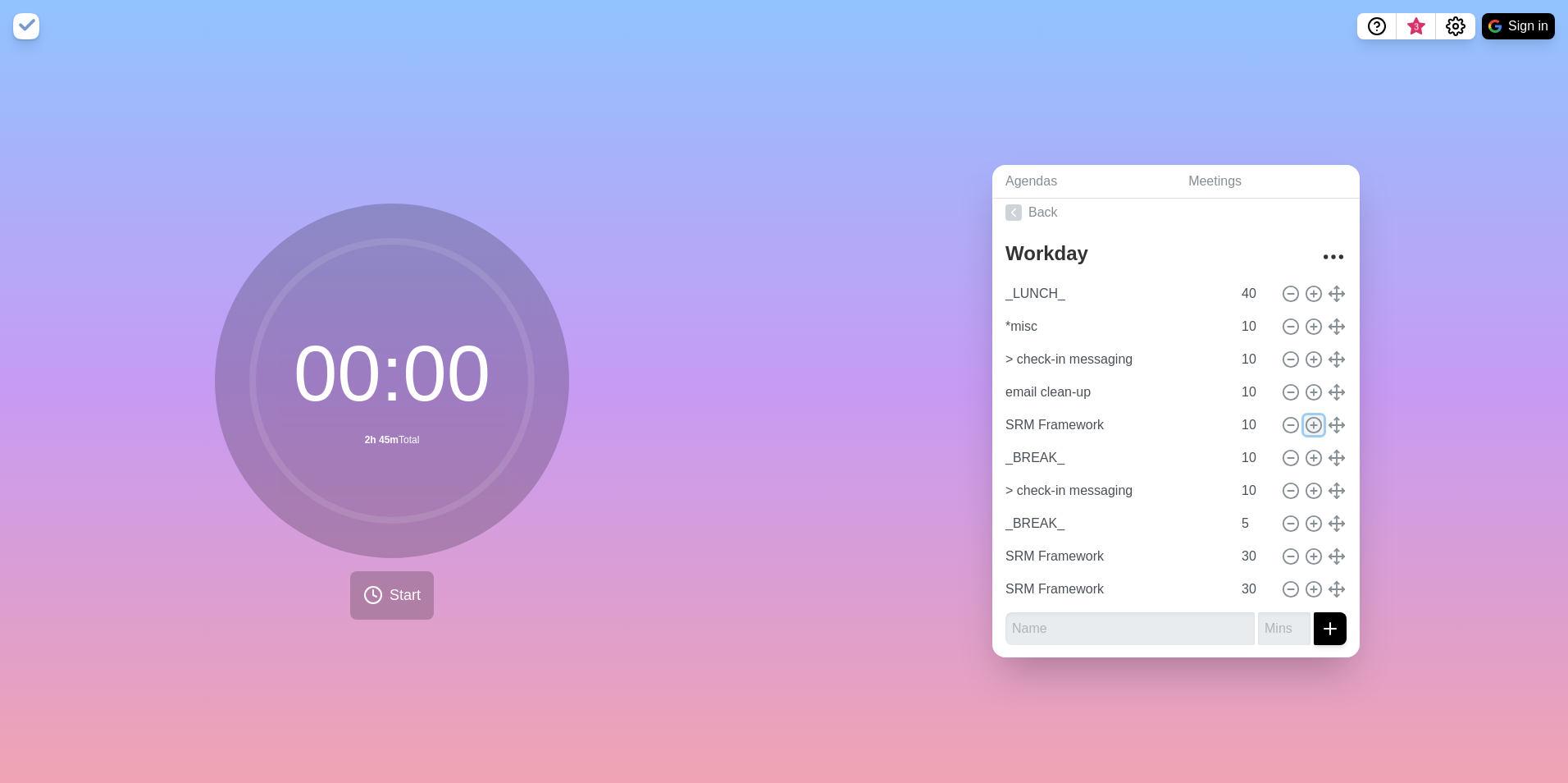
type input "_BREAK_"
type input "5"
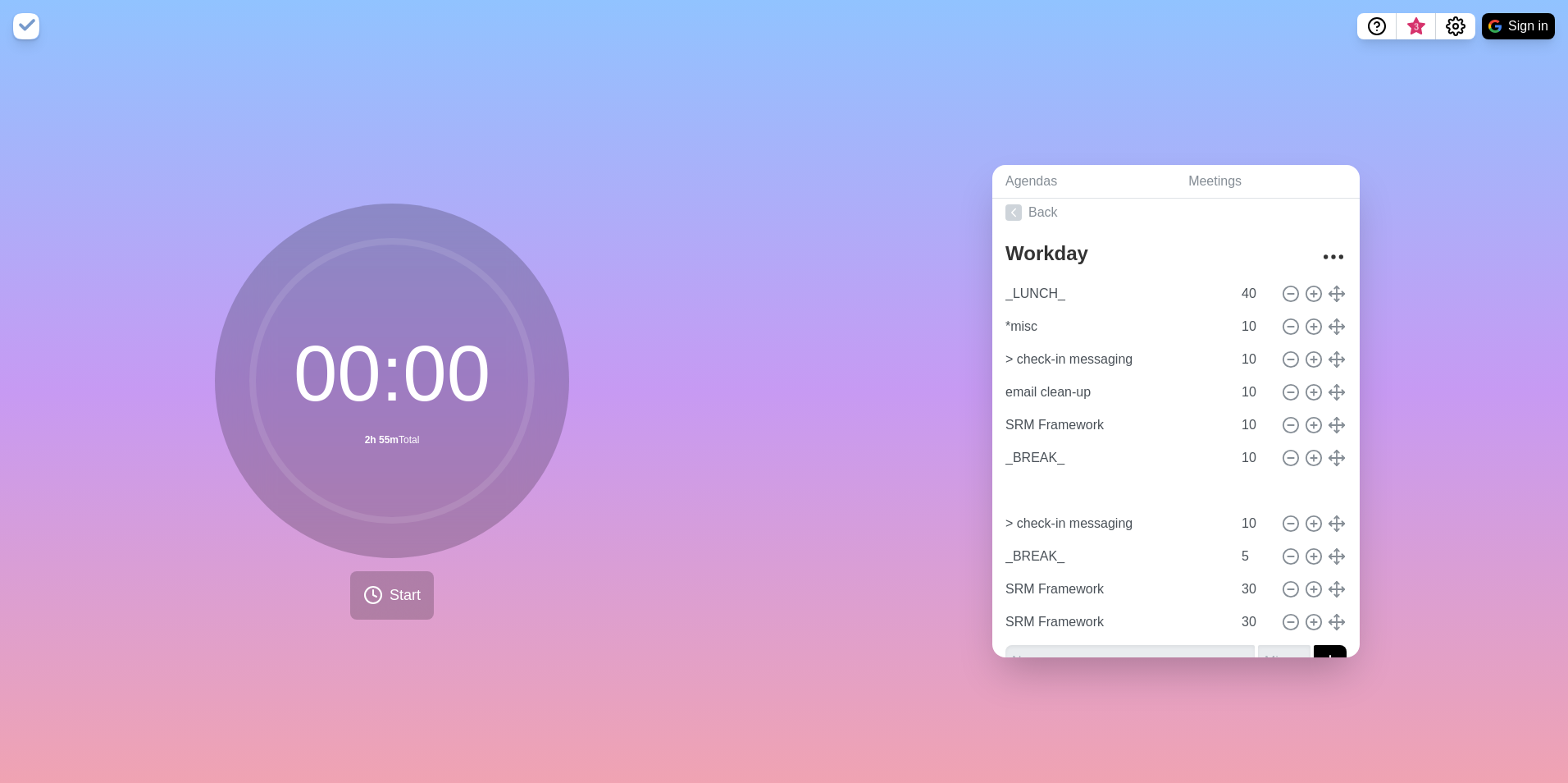
type input "_BREAK_"
type input "SRM Framework"
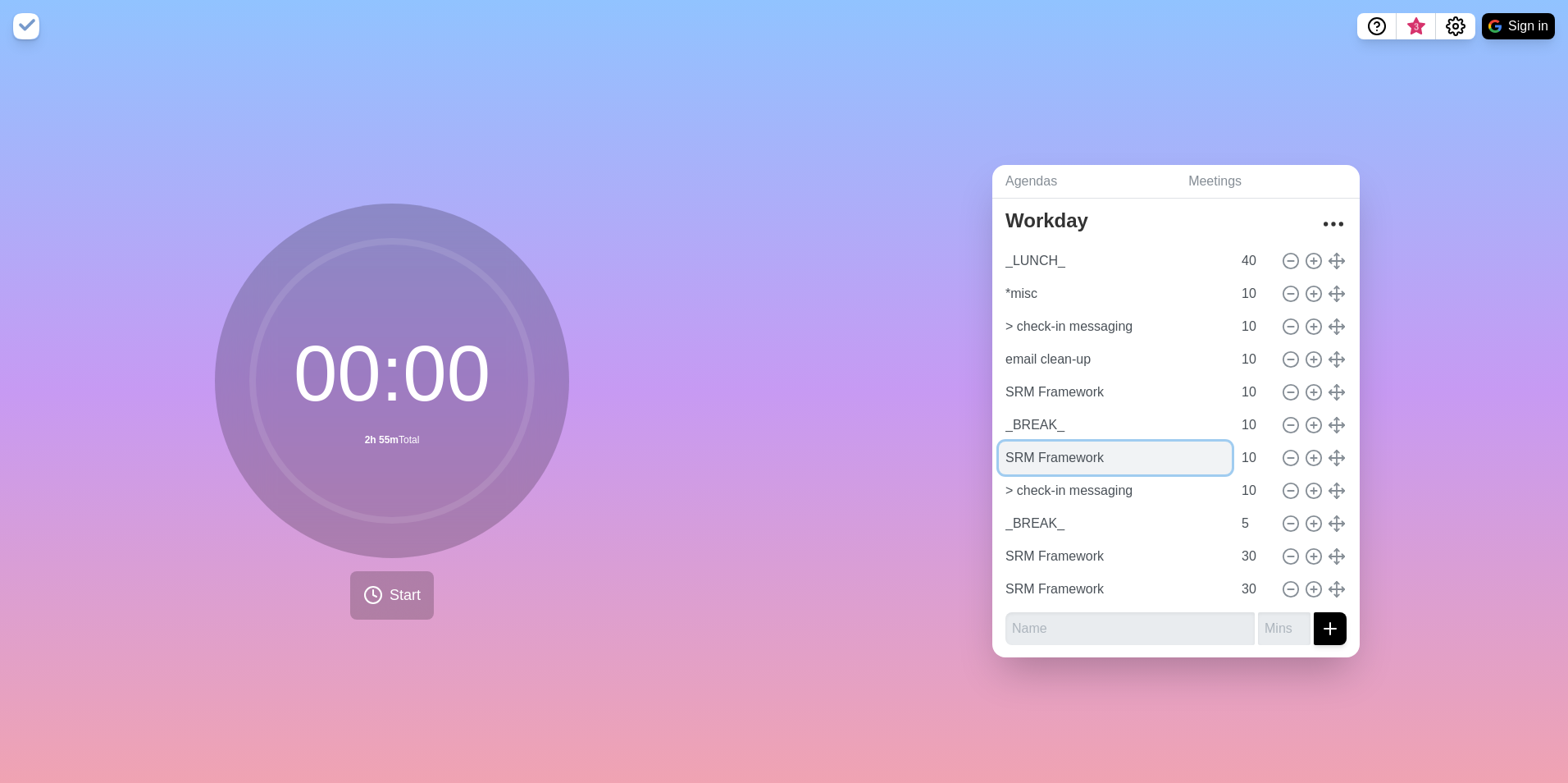
click at [1133, 454] on input "SRM Framework" at bounding box center [1114, 458] width 233 height 33
click at [1235, 461] on input "10" at bounding box center [1254, 458] width 40 height 33
drag, startPoint x: 1234, startPoint y: 461, endPoint x: 1184, endPoint y: 454, distance: 50.5
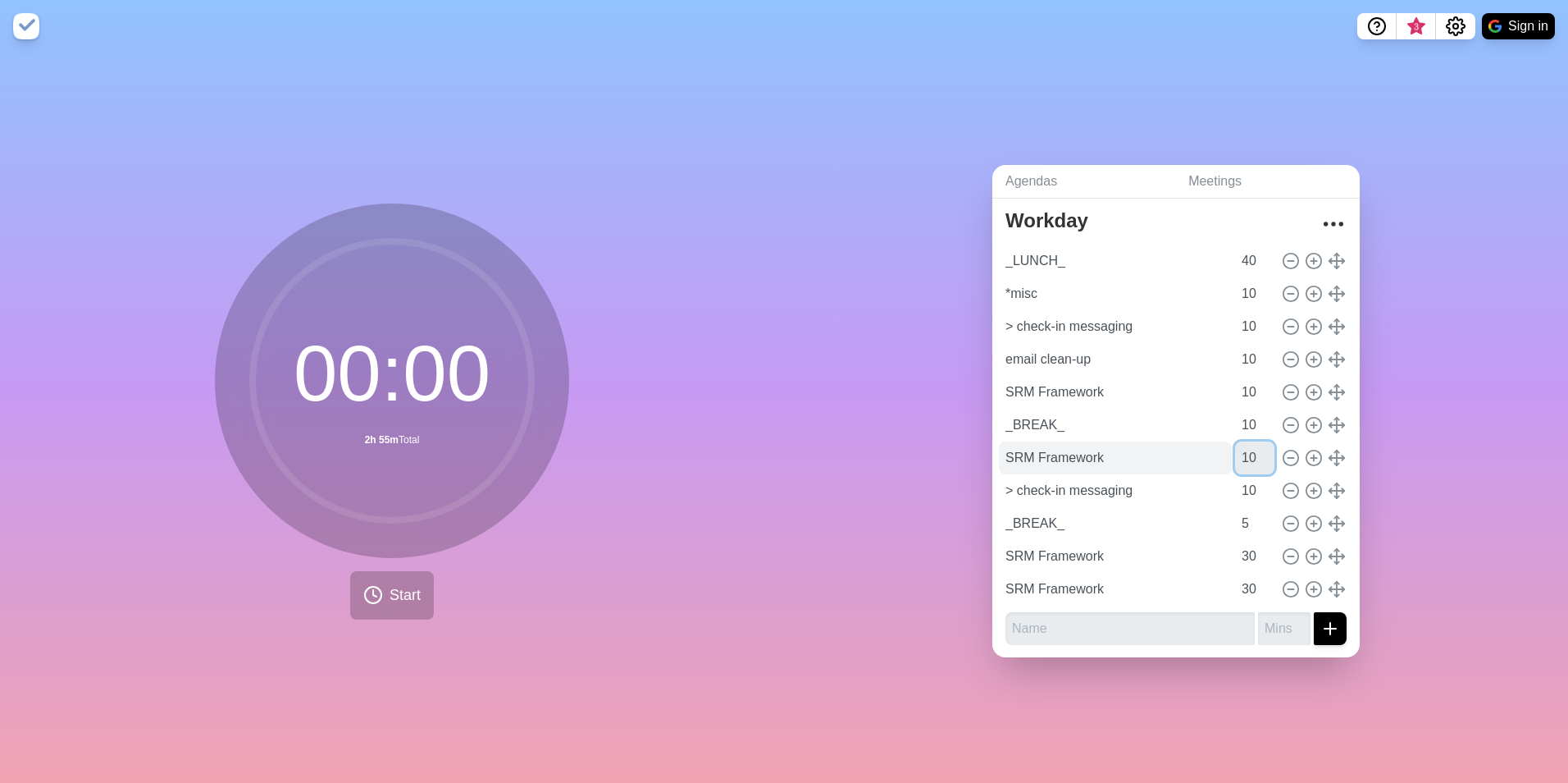
click at [1186, 454] on div "SRM Framework 10" at bounding box center [1175, 458] width 354 height 33
type input "25"
click at [1252, 506] on div "Agendas Meetings Back Workday _LUNCH_ 40 *misc 10 > check-in messaging 10 email…" at bounding box center [1175, 417] width 784 height 730
click at [1252, 580] on icon at bounding box center [1290, 589] width 18 height 18
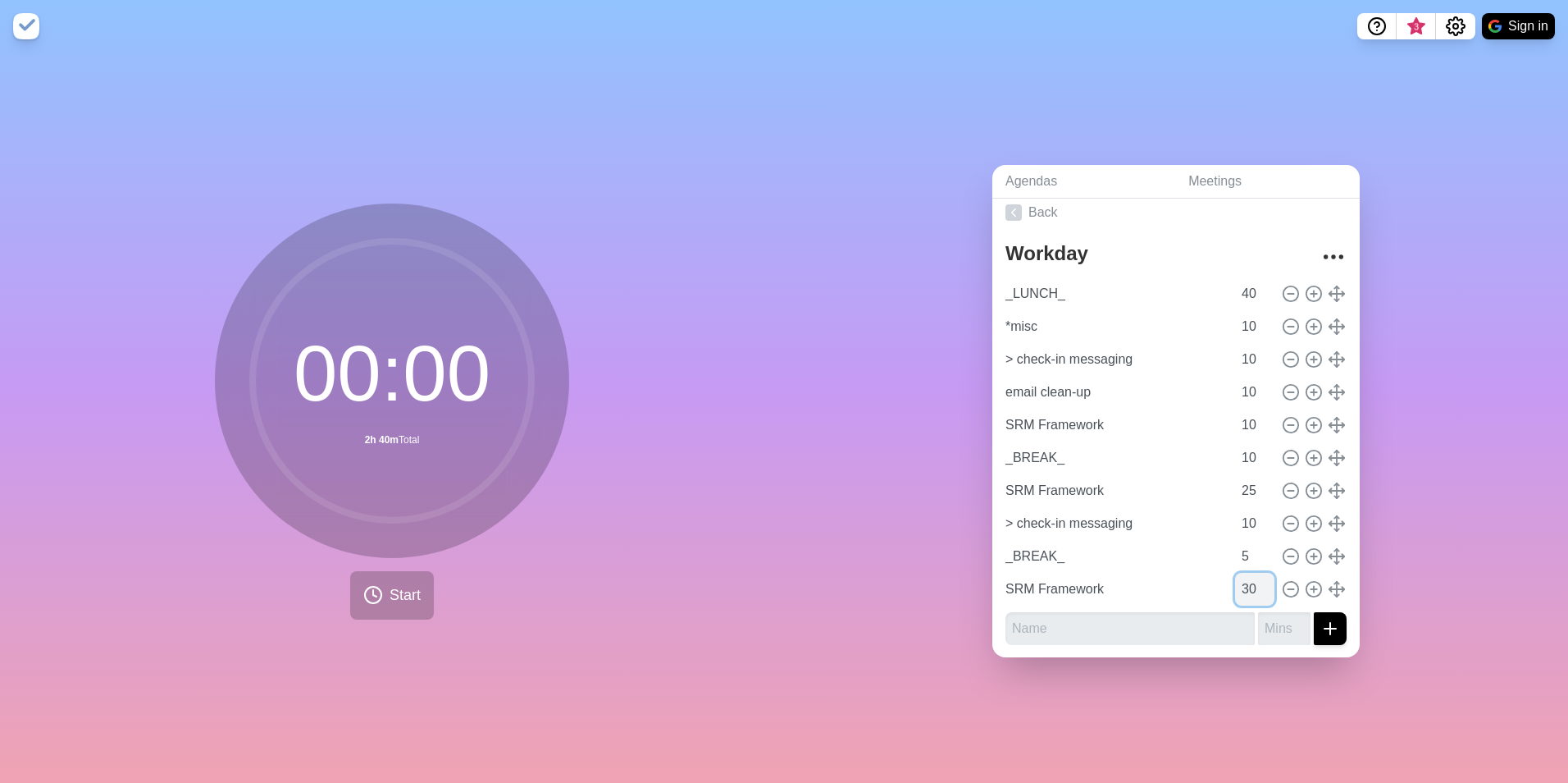
click at [1237, 584] on input "30" at bounding box center [1254, 589] width 40 height 33
type input "15"
click at [1252, 526] on div "Agendas Meetings Back Workday _LUNCH_ 40 *misc 10 > check-in messaging 10 email…" at bounding box center [1175, 417] width 784 height 730
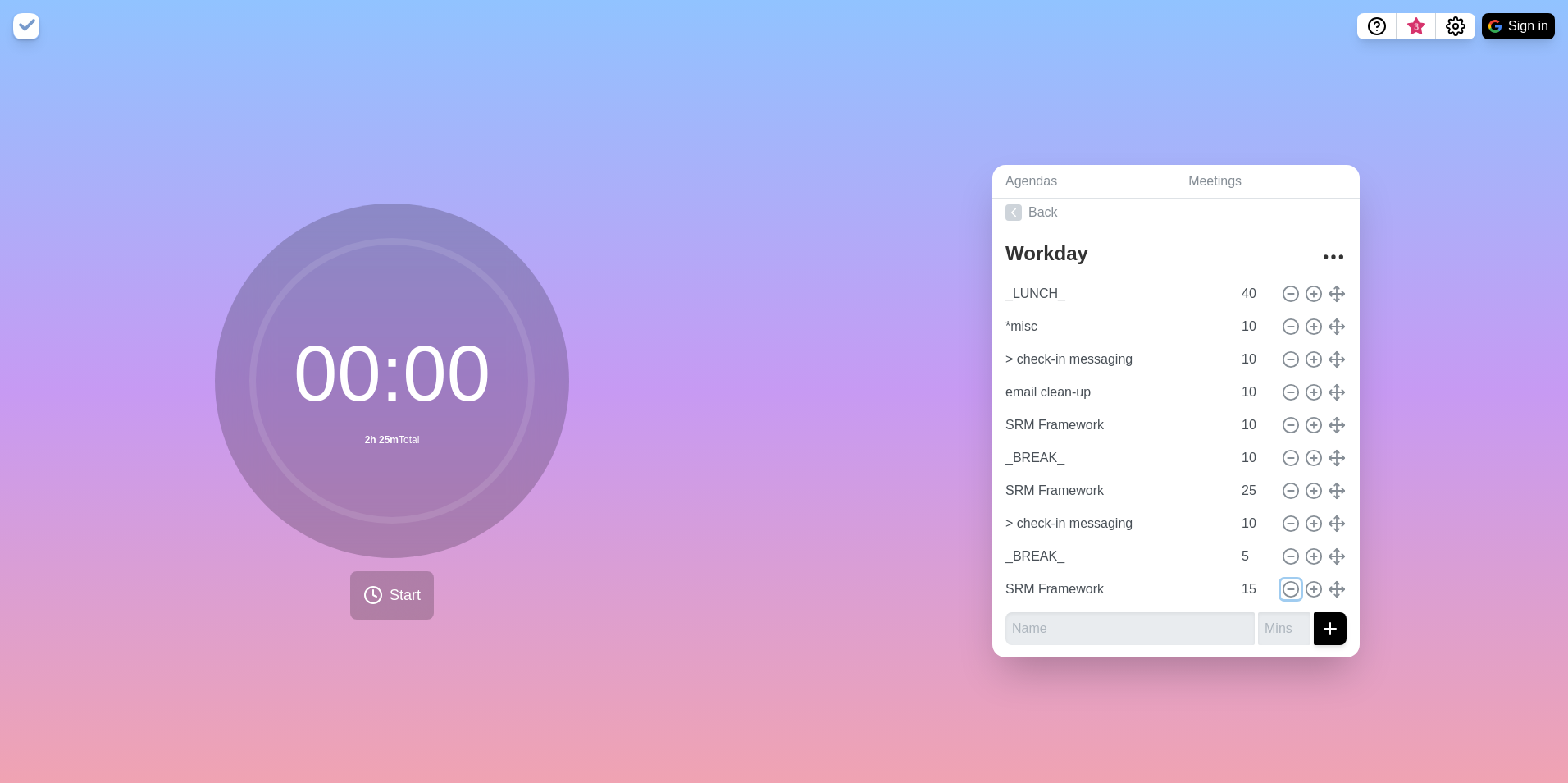
drag, startPoint x: 1272, startPoint y: 586, endPoint x: 1315, endPoint y: 590, distance: 43.2
click at [1252, 586] on icon at bounding box center [1290, 589] width 18 height 18
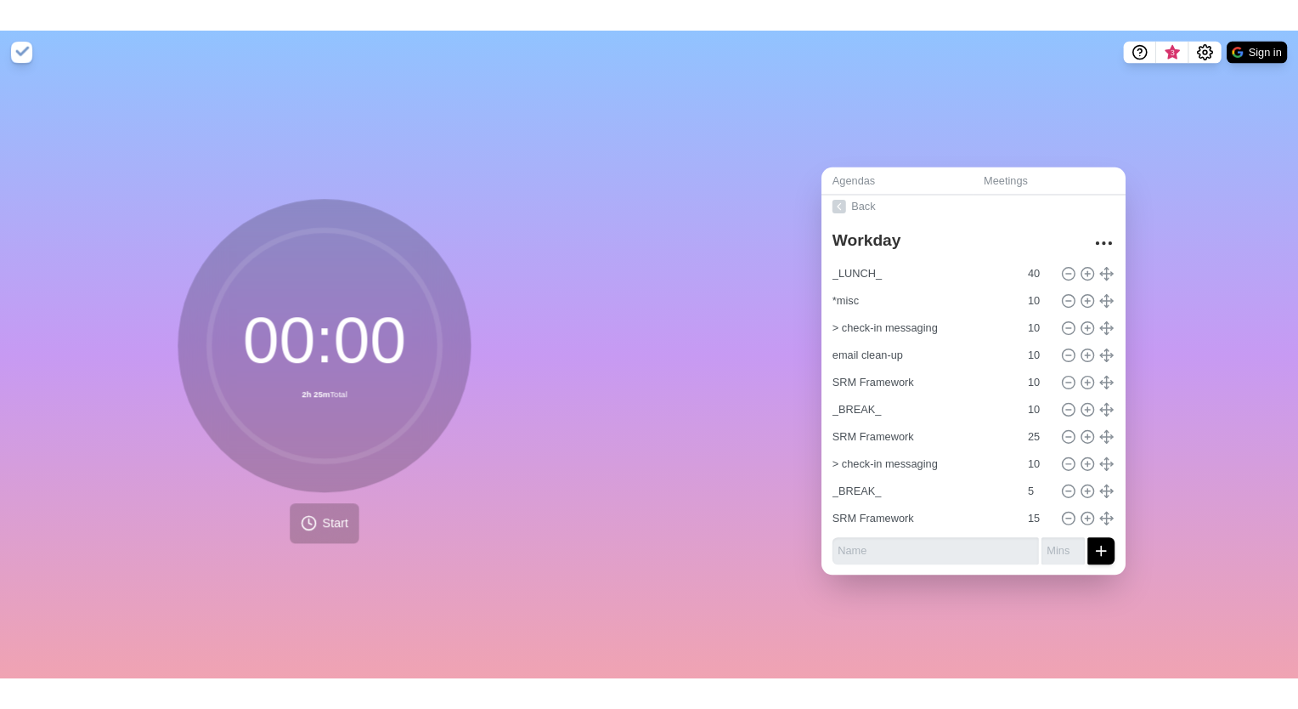
scroll to position [0, 0]
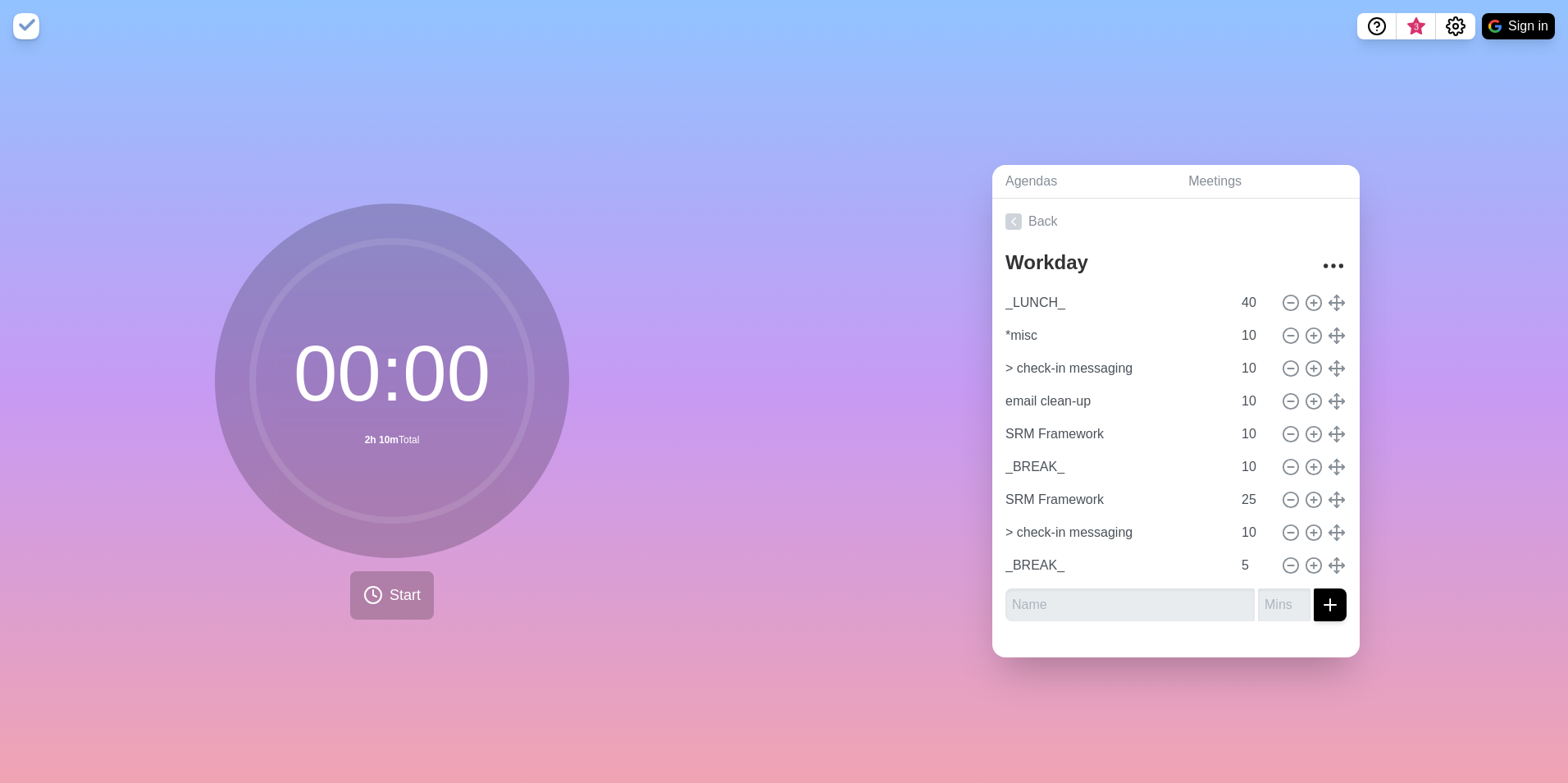
click at [1252, 578] on div "Agendas Meetings Back Workday _LUNCH_ 40 *misc 10 > check-in messaging 10 email…" at bounding box center [1175, 417] width 784 height 730
click at [386, 575] on button "Start" at bounding box center [392, 595] width 84 height 48
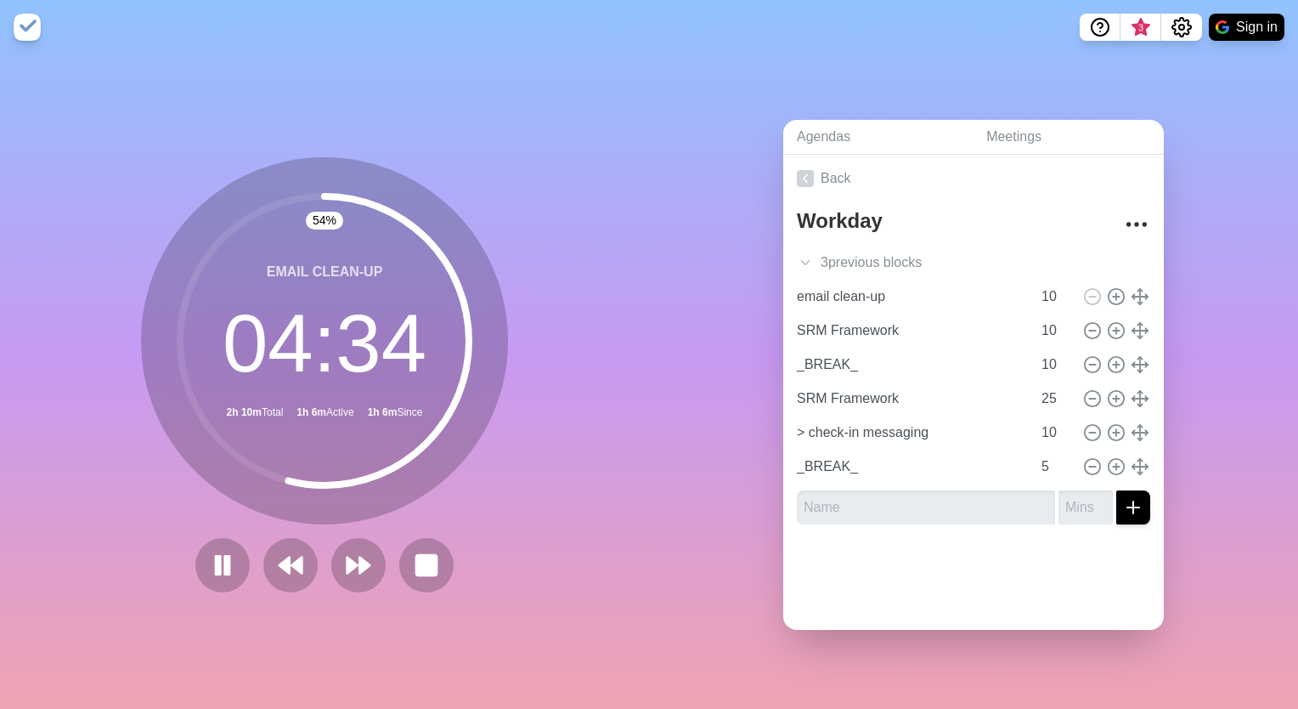
click at [730, 385] on div "Agendas Meetings Back Workday 3 previous block s _LUNCH_ 40 *misc 10 > check-in…" at bounding box center [973, 381] width 649 height 654
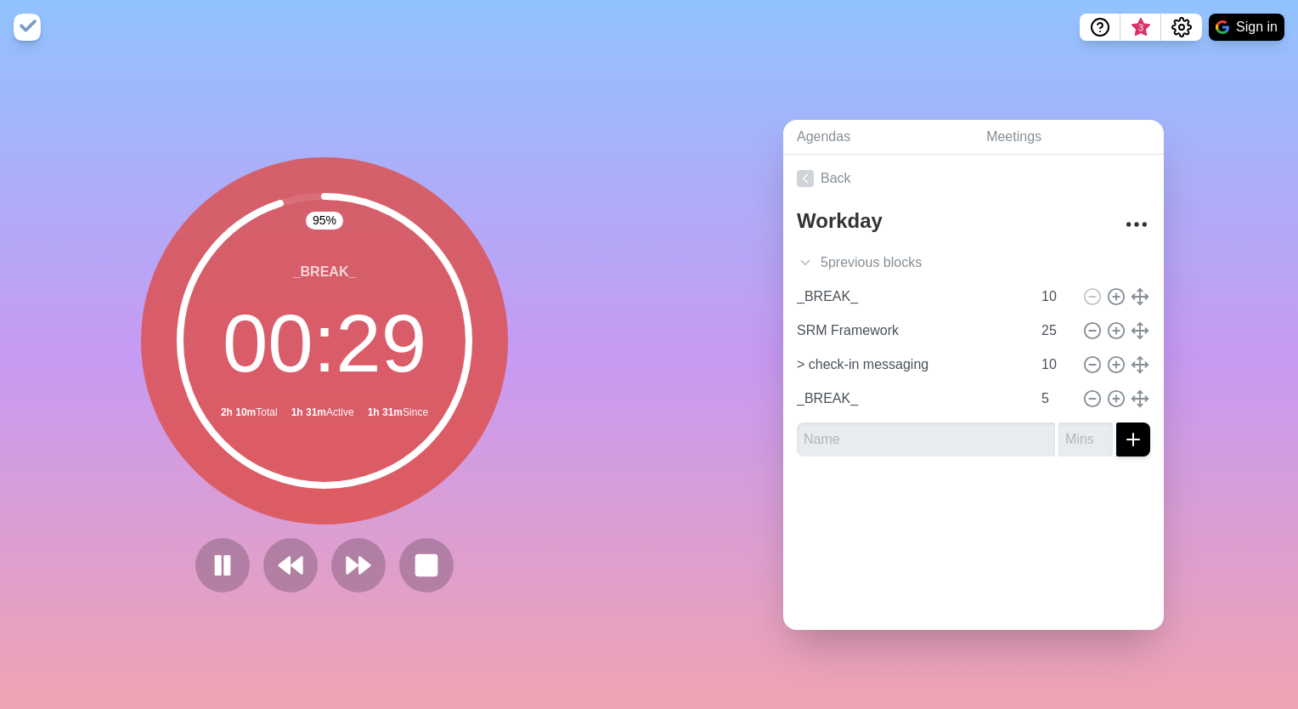
click at [413, 23] on nav "3 Sign in" at bounding box center [649, 27] width 1298 height 54
